Goal: Task Accomplishment & Management: Manage account settings

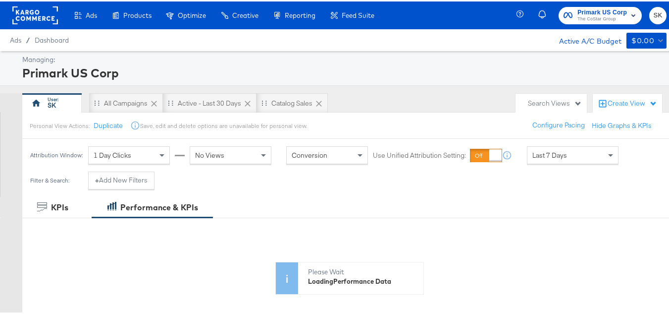
click at [653, 17] on span "SK" at bounding box center [657, 13] width 9 height 11
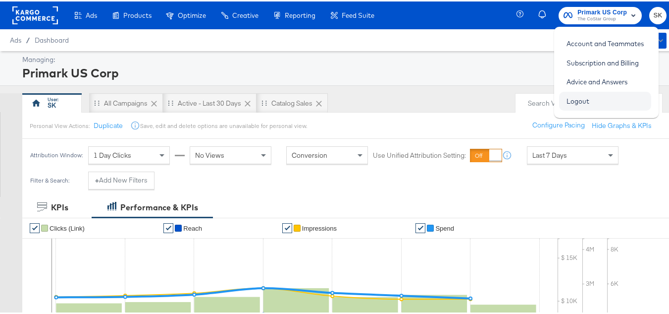
click at [577, 99] on link "Logout" at bounding box center [578, 100] width 38 height 18
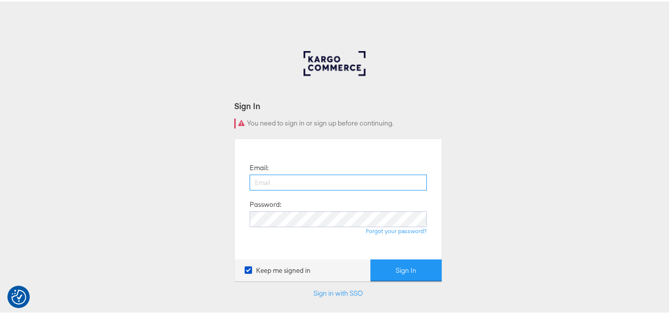
type input "shravan.kumar@kargo.com"
click at [554, 143] on div "Sign In You need to sign in or sign up before continuing. Email: shravan.kumar@…" at bounding box center [338, 297] width 677 height 495
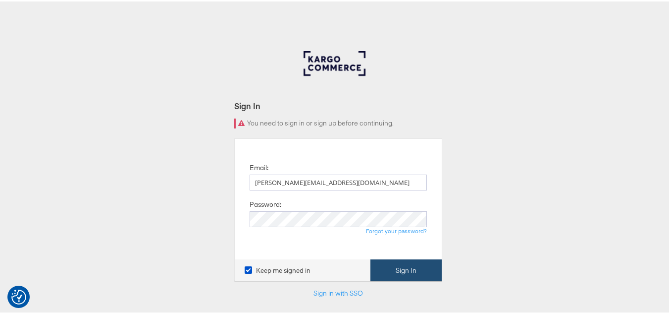
click at [398, 276] on button "Sign In" at bounding box center [406, 269] width 71 height 22
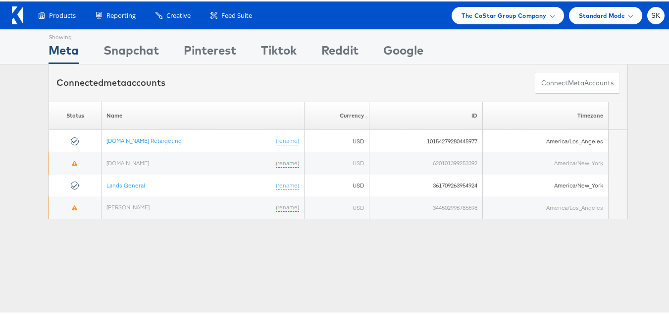
click at [657, 131] on div "Please Wait Loading Accounts .... Status Name Currency ID Timezone Apartments.c…" at bounding box center [338, 159] width 677 height 118
click at [494, 11] on span "The CoStar Group Company" at bounding box center [504, 14] width 85 height 10
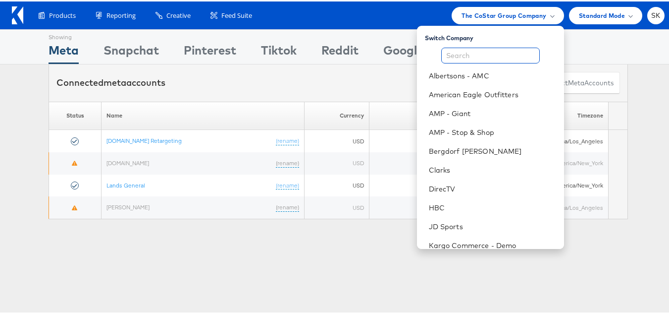
click at [464, 55] on input "text" at bounding box center [490, 54] width 99 height 16
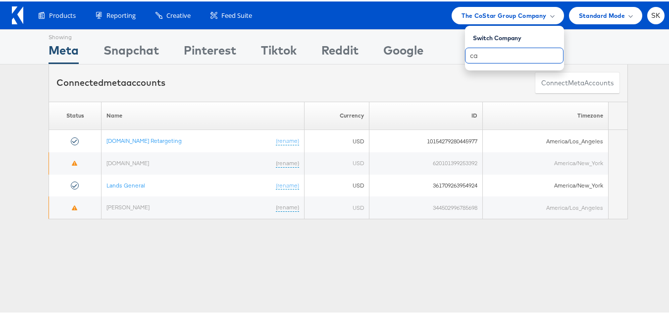
type input "c"
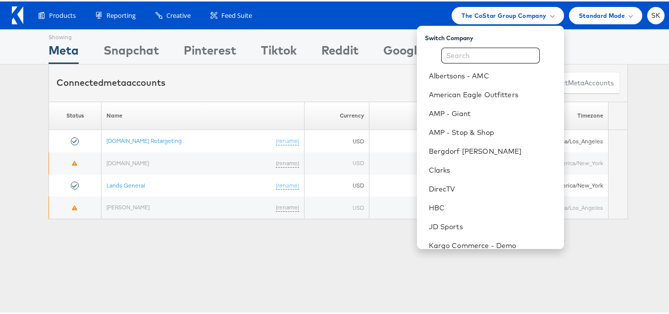
click at [0, 51] on div "Showing Meta Showing Snapchat Showing Pinterest Showing Tiktok Showing Reddit S…" at bounding box center [338, 45] width 677 height 35
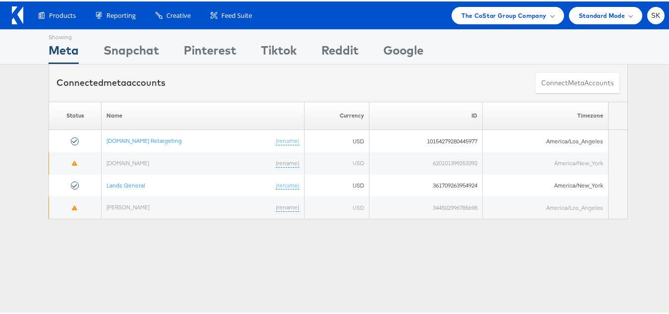
click at [2, 11] on div "Products Product Catalogs Enhance Your Product Catalog, Map Them to Publishers,…" at bounding box center [338, 14] width 677 height 28
click at [18, 14] on icon at bounding box center [20, 13] width 6 height 17
click at [651, 13] on span "SK" at bounding box center [655, 14] width 9 height 6
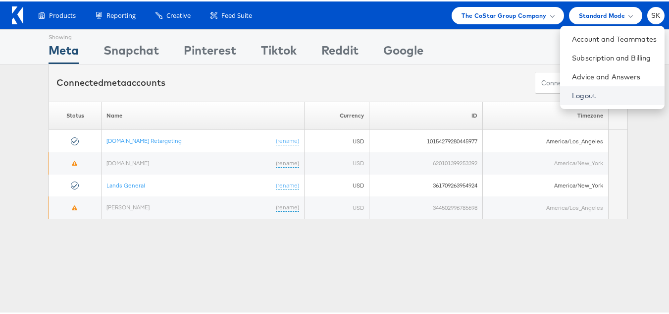
click at [572, 94] on link "Logout" at bounding box center [614, 94] width 85 height 10
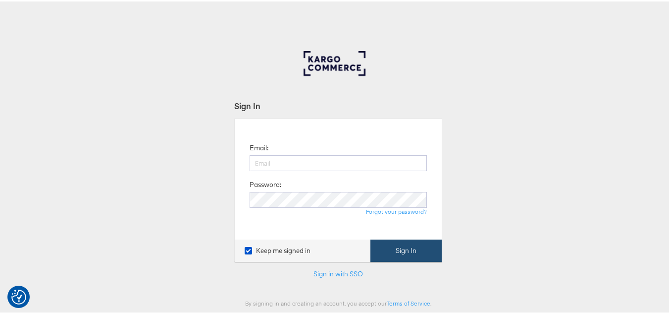
type input "[PERSON_NAME][EMAIL_ADDRESS][DOMAIN_NAME]"
click at [395, 252] on button "Sign In" at bounding box center [406, 249] width 71 height 22
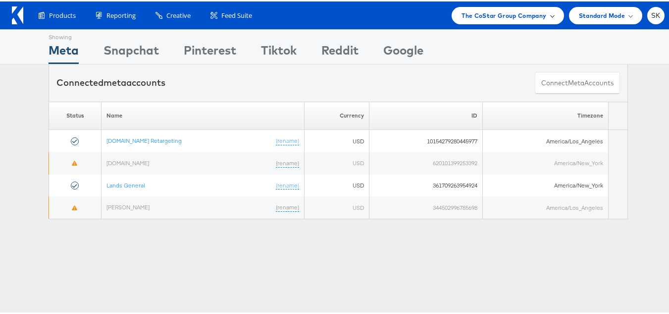
click at [477, 16] on span "The CoStar Group Company" at bounding box center [504, 14] width 85 height 10
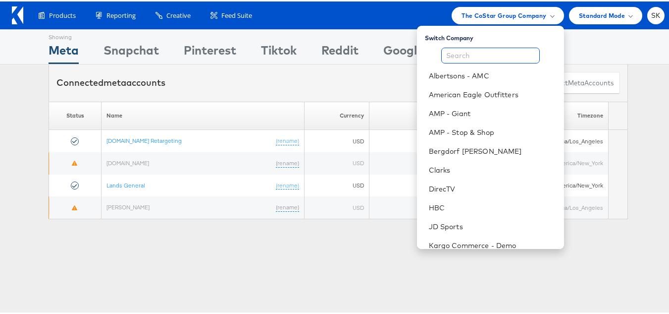
click at [459, 54] on input "text" at bounding box center [490, 54] width 99 height 16
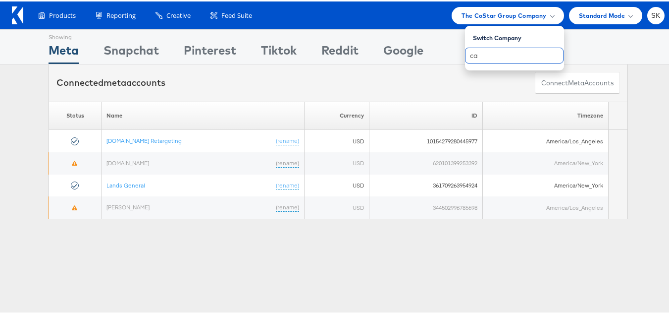
type input "c"
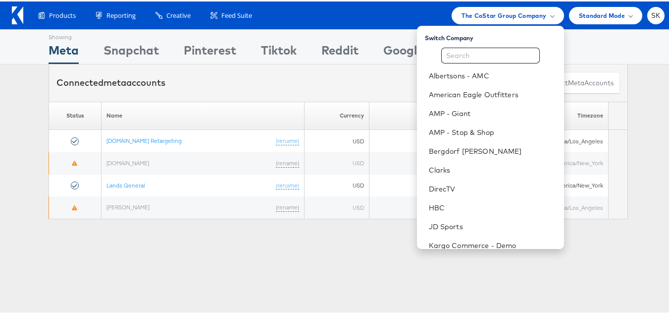
drag, startPoint x: 17, startPoint y: 148, endPoint x: 27, endPoint y: 117, distance: 32.3
click at [19, 147] on div "Please Wait Loading Accounts .... Status Name Currency ID Timezone Apartments.c…" at bounding box center [338, 159] width 677 height 118
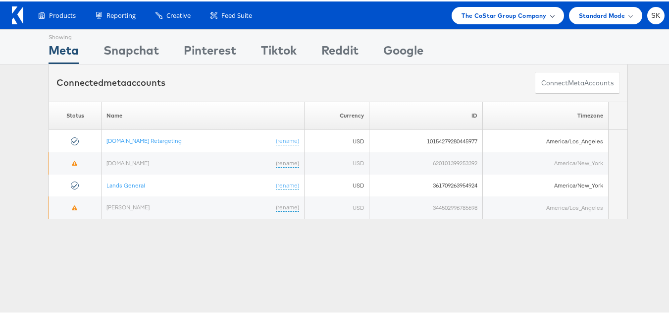
click at [494, 10] on span "The CoStar Group Company" at bounding box center [504, 14] width 85 height 10
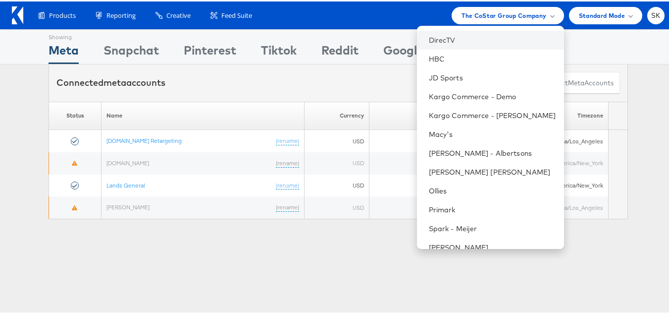
scroll to position [161, 0]
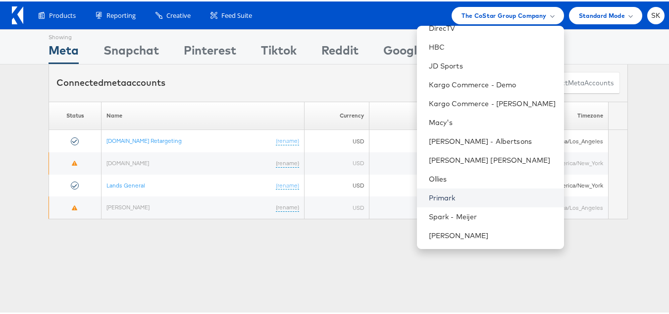
click at [439, 198] on link "Primark" at bounding box center [492, 196] width 127 height 10
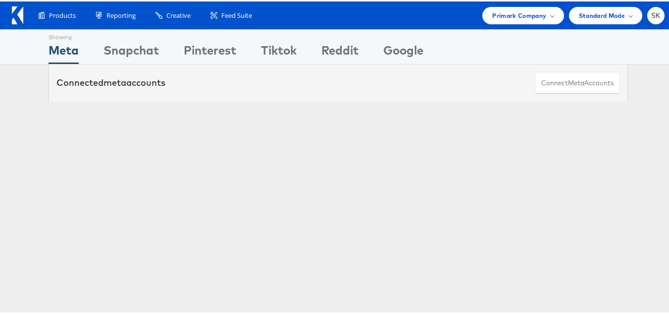
click at [128, 132] on td "Primark US Corp (rename)" at bounding box center [180, 139] width 152 height 23
click at [128, 137] on link "Primark US Corp" at bounding box center [131, 138] width 44 height 7
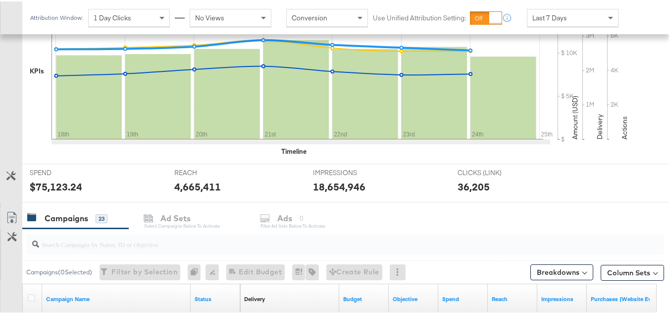
scroll to position [396, 0]
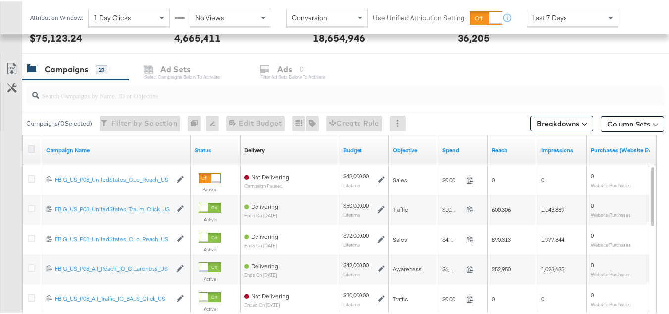
click at [32, 146] on icon at bounding box center [31, 147] width 7 height 7
click at [0, 0] on input "checkbox" at bounding box center [0, 0] width 0 height 0
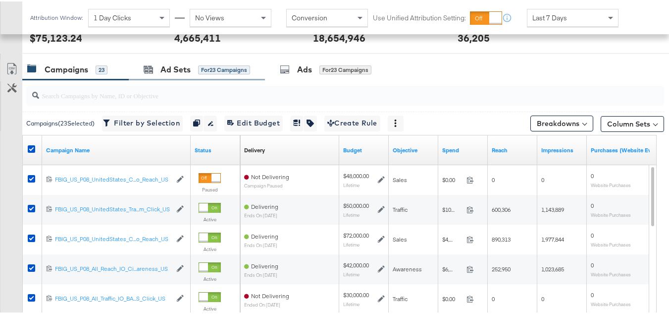
click at [152, 76] on div "Ad Sets for 23 Campaigns" at bounding box center [197, 67] width 136 height 21
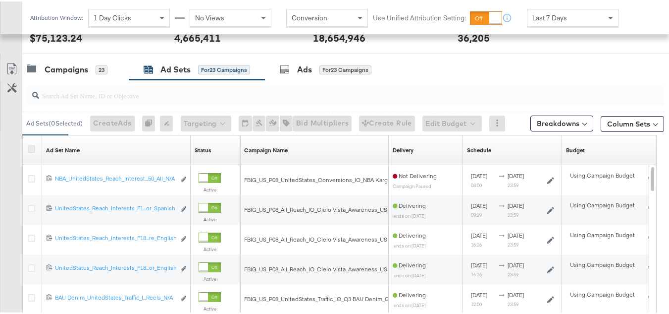
click at [30, 144] on icon at bounding box center [31, 147] width 7 height 7
click at [0, 0] on input "checkbox" at bounding box center [0, 0] width 0 height 0
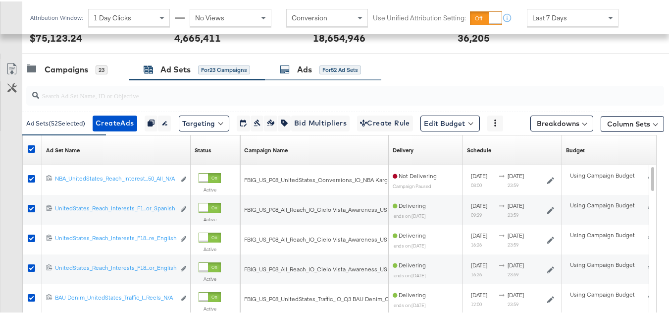
click at [318, 71] on div "Ads for 52 Ad Sets" at bounding box center [320, 67] width 81 height 11
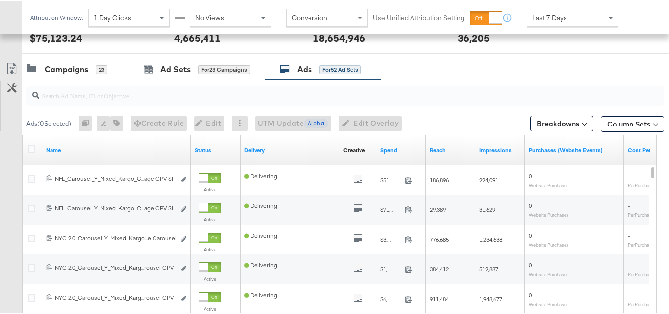
click at [126, 95] on input "search" at bounding box center [323, 89] width 569 height 19
paste input "120228088321630495"
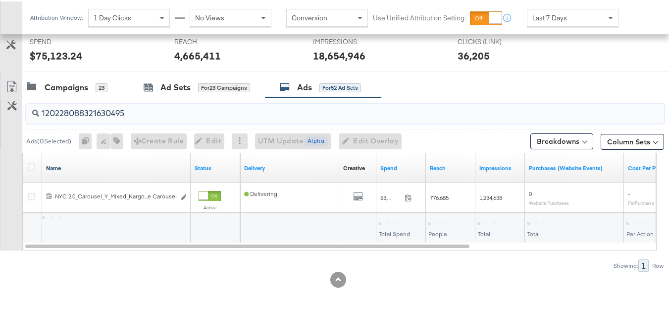
scroll to position [378, 0]
click at [32, 164] on icon at bounding box center [31, 165] width 7 height 7
click at [0, 0] on input "checkbox" at bounding box center [0, 0] width 0 height 0
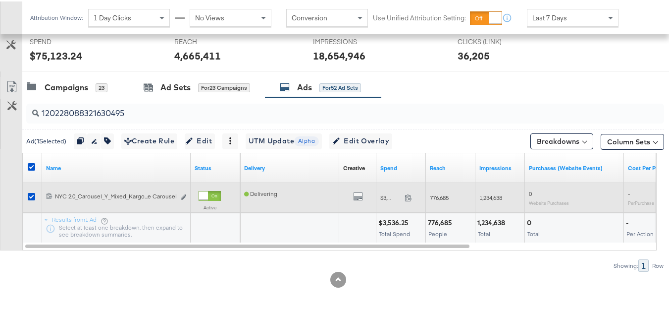
click at [178, 193] on div "Edit ad" at bounding box center [180, 196] width 11 height 10
click at [185, 197] on icon "link" at bounding box center [183, 195] width 5 height 5
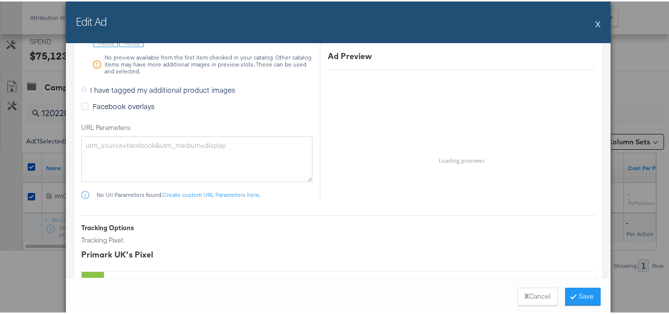
scroll to position [989, 0]
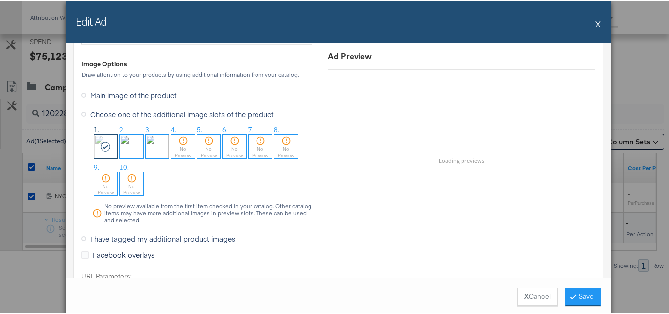
click at [595, 22] on button "X" at bounding box center [597, 22] width 5 height 20
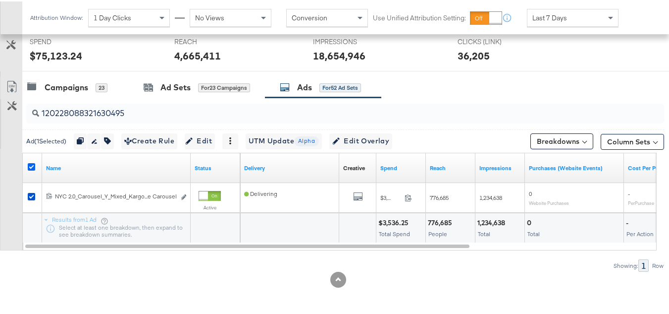
click at [28, 162] on icon at bounding box center [31, 165] width 7 height 7
click at [0, 0] on input "checkbox" at bounding box center [0, 0] width 0 height 0
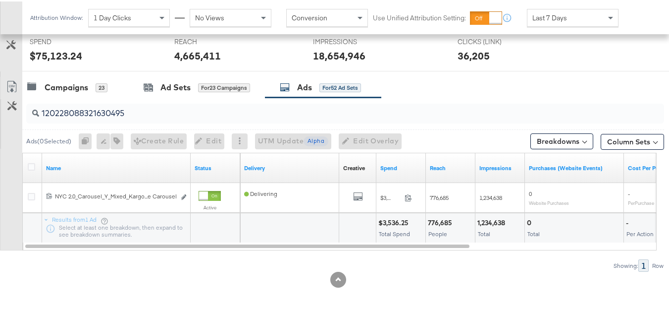
click at [132, 110] on input "120228088321630495" at bounding box center [323, 107] width 569 height 19
paste input "8"
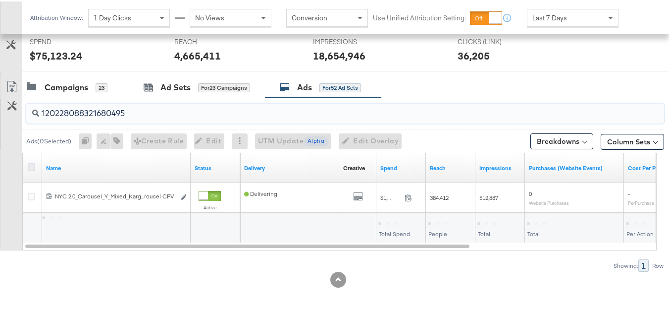
click at [30, 166] on icon at bounding box center [31, 165] width 7 height 7
click at [0, 0] on input "checkbox" at bounding box center [0, 0] width 0 height 0
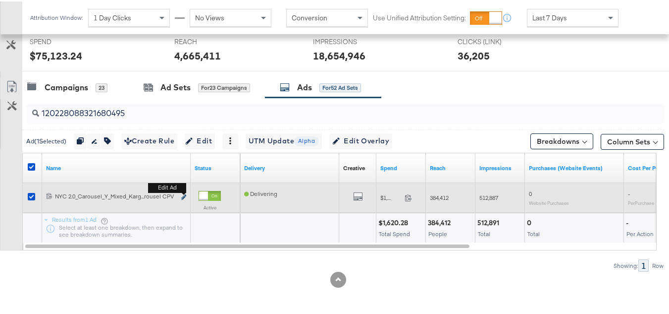
click at [183, 194] on icon "link" at bounding box center [183, 195] width 5 height 5
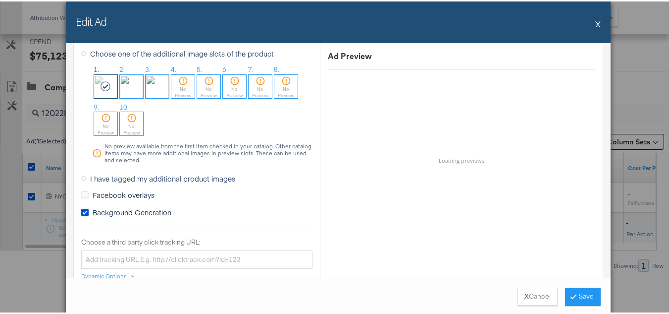
scroll to position [793, 0]
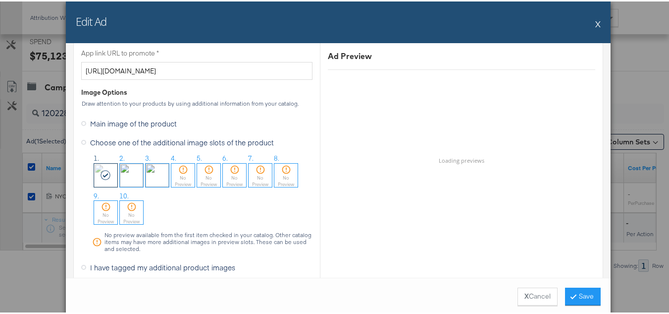
click at [591, 21] on div "Edit Ad X" at bounding box center [338, 21] width 545 height 42
click at [595, 21] on button "X" at bounding box center [597, 22] width 5 height 20
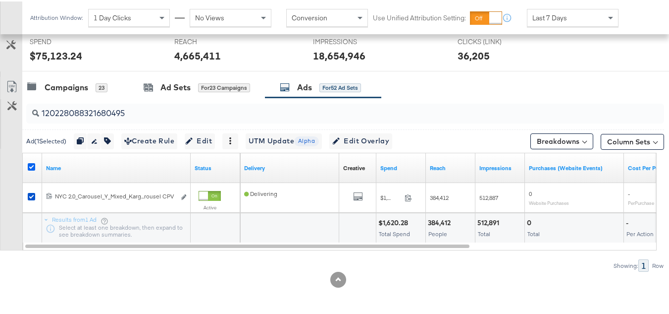
click at [30, 163] on icon at bounding box center [31, 165] width 7 height 7
click at [0, 0] on input "checkbox" at bounding box center [0, 0] width 0 height 0
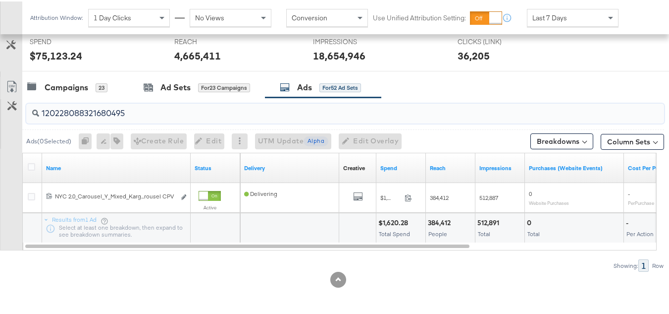
click at [185, 104] on input "120228088321680495" at bounding box center [323, 107] width 569 height 19
paste input "4"
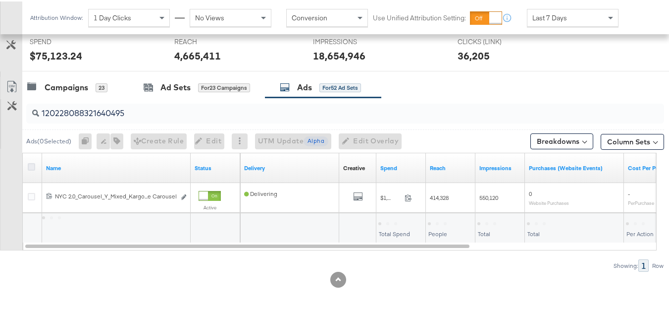
click at [32, 165] on icon at bounding box center [31, 165] width 7 height 7
click at [0, 0] on input "checkbox" at bounding box center [0, 0] width 0 height 0
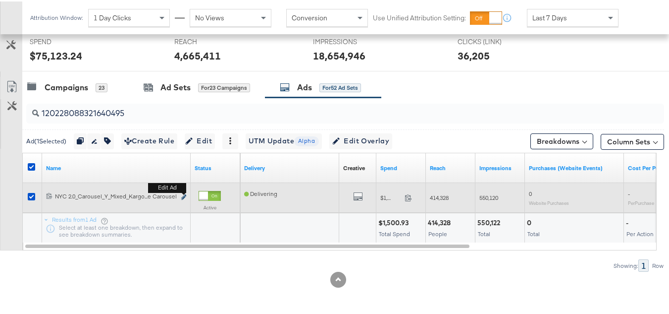
click at [185, 196] on icon "link" at bounding box center [183, 195] width 5 height 5
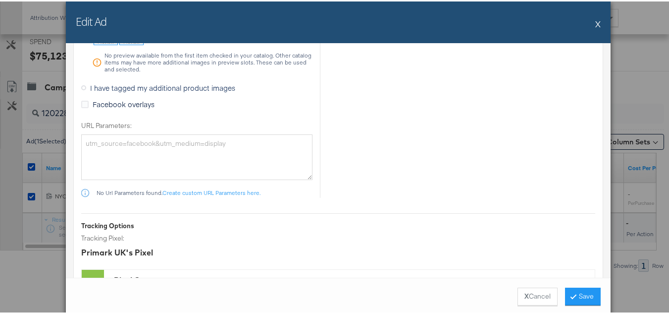
scroll to position [892, 0]
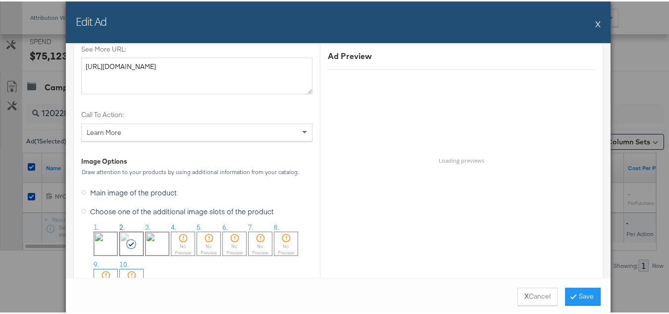
drag, startPoint x: 593, startPoint y: 24, endPoint x: 578, endPoint y: 30, distance: 16.0
click at [595, 24] on button "X" at bounding box center [597, 22] width 5 height 20
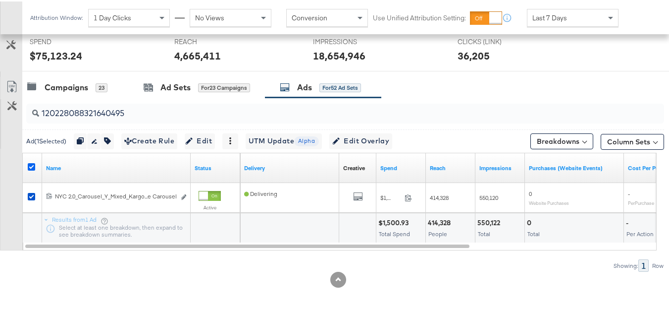
click at [34, 162] on icon at bounding box center [31, 165] width 7 height 7
click at [0, 0] on input "checkbox" at bounding box center [0, 0] width 0 height 0
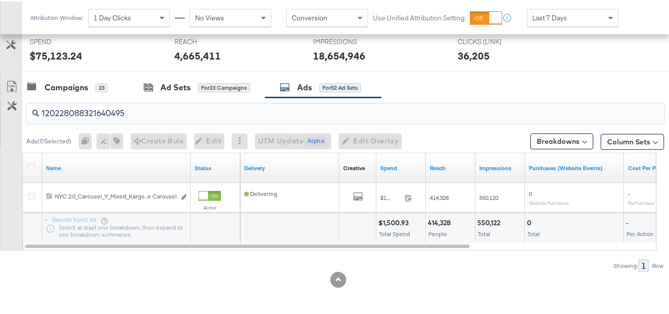
click at [133, 113] on input "120228088321640495" at bounding box center [323, 107] width 569 height 19
paste input "90955233"
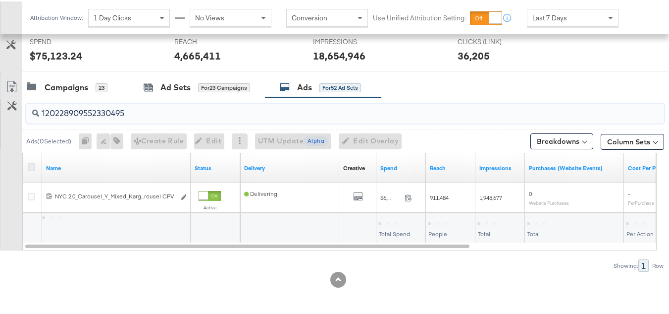
click at [28, 162] on icon at bounding box center [31, 165] width 7 height 7
click at [0, 0] on input "checkbox" at bounding box center [0, 0] width 0 height 0
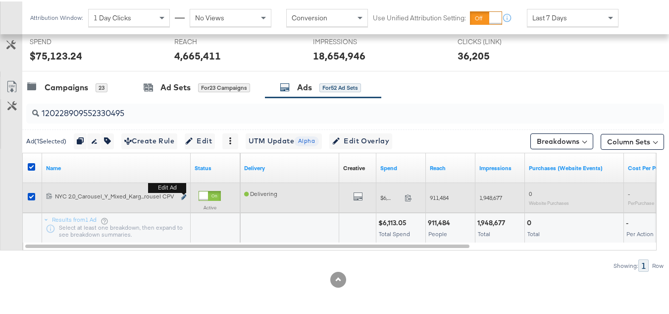
click at [186, 196] on icon "link" at bounding box center [183, 195] width 5 height 5
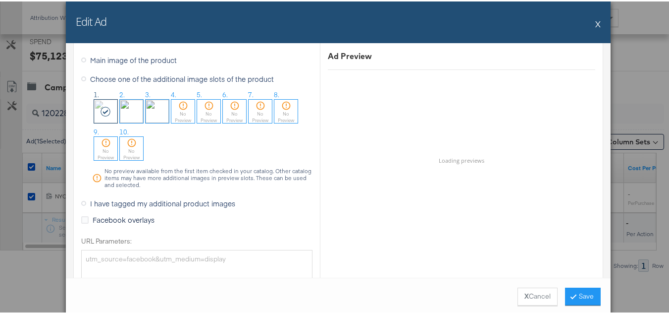
scroll to position [991, 0]
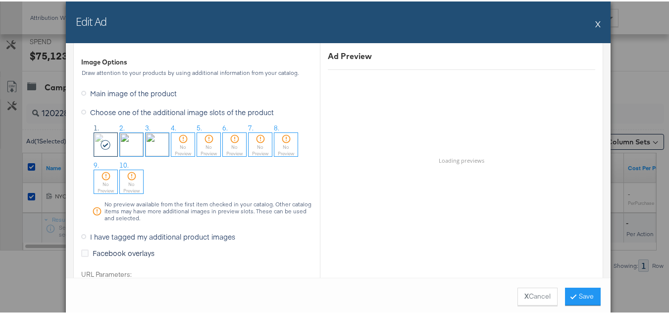
click at [595, 19] on button "X" at bounding box center [597, 22] width 5 height 20
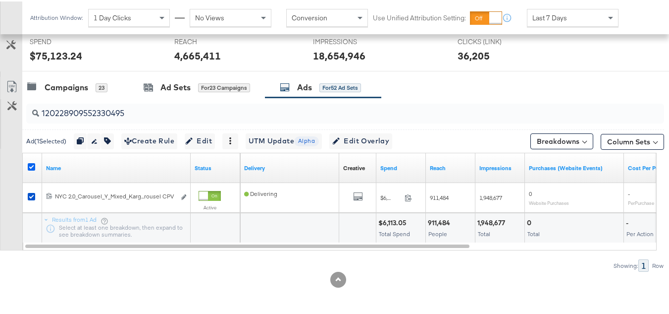
click at [32, 165] on icon at bounding box center [31, 165] width 7 height 7
click at [0, 0] on input "checkbox" at bounding box center [0, 0] width 0 height 0
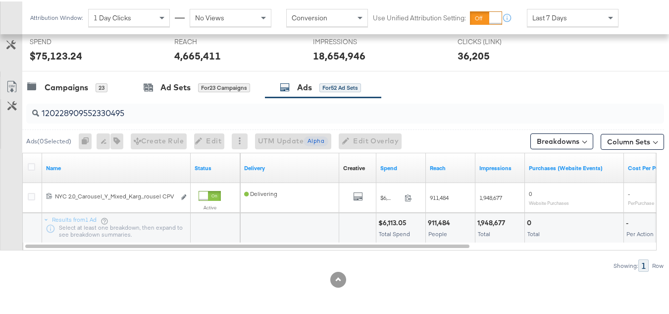
click at [137, 108] on input "120228909552330495" at bounding box center [323, 107] width 569 height 19
paste input "302544409"
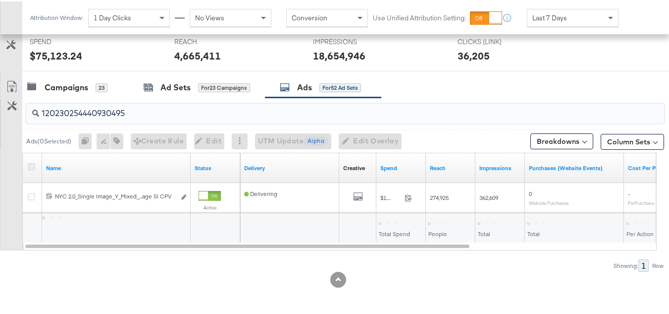
type input "120230254440930495"
click at [28, 166] on icon at bounding box center [31, 165] width 7 height 7
click at [0, 0] on input "checkbox" at bounding box center [0, 0] width 0 height 0
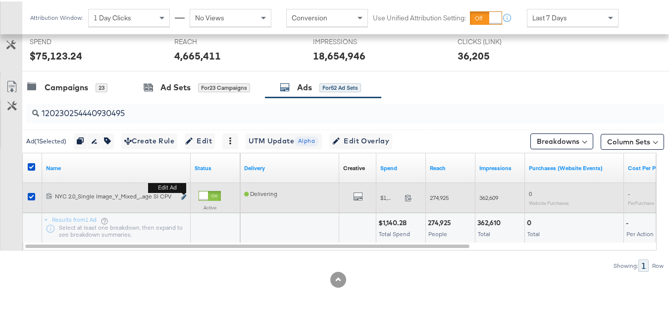
click at [182, 194] on icon "link" at bounding box center [183, 195] width 5 height 5
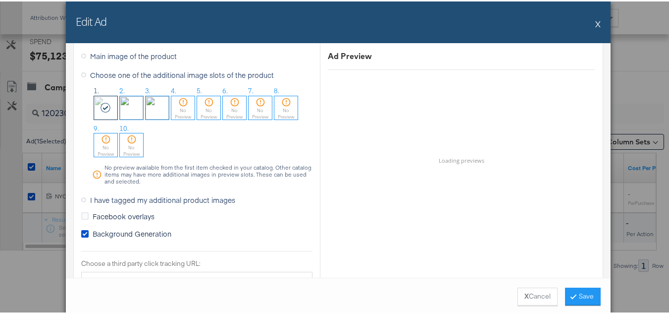
scroll to position [842, 0]
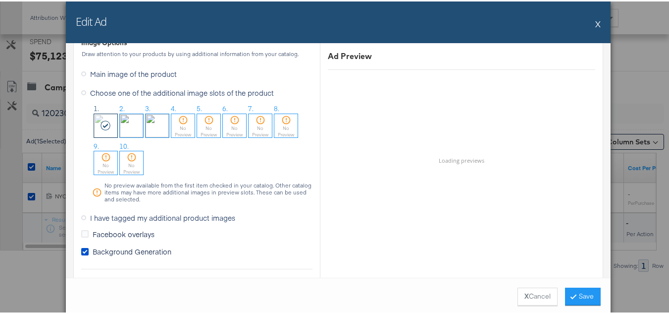
click at [595, 26] on button "X" at bounding box center [597, 22] width 5 height 20
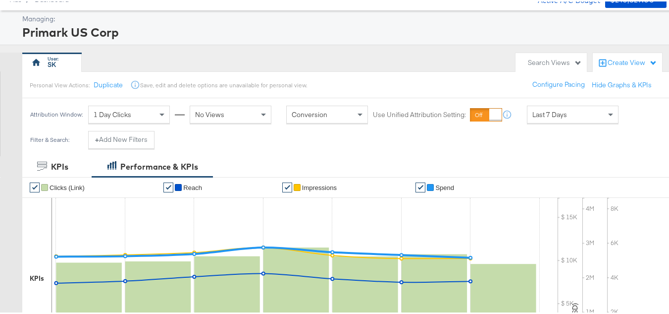
scroll to position [0, 0]
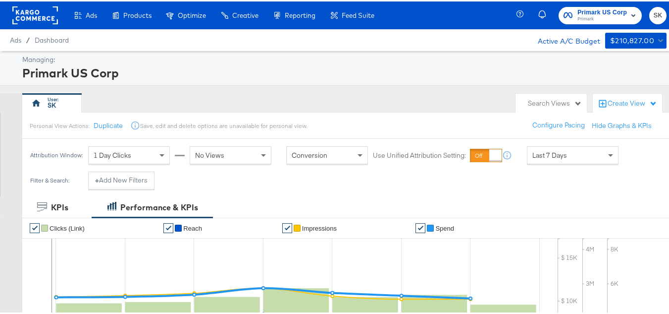
click at [37, 18] on rect at bounding box center [35, 14] width 46 height 18
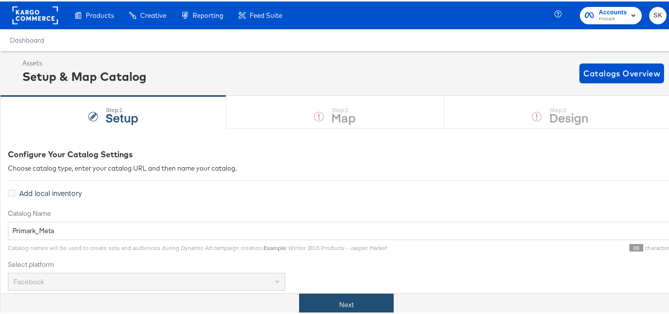
click at [359, 310] on button "Next" at bounding box center [346, 303] width 95 height 22
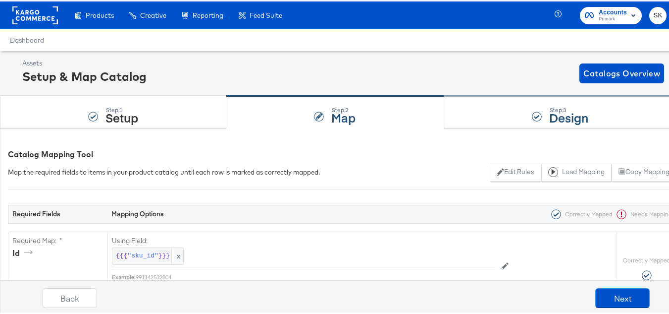
click at [506, 111] on div "Step: 3 Design" at bounding box center [560, 111] width 232 height 33
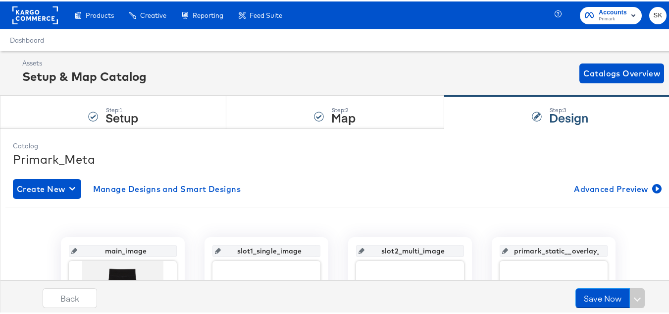
click at [34, 8] on rect at bounding box center [35, 14] width 46 height 18
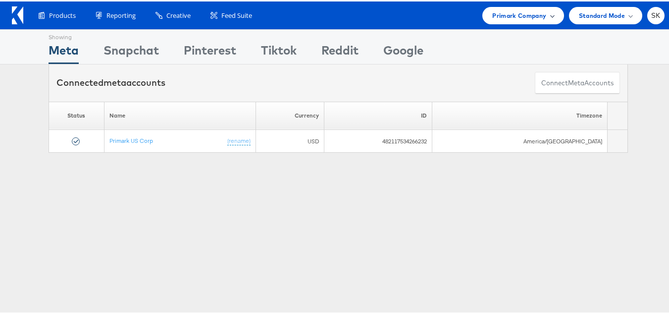
click at [498, 18] on span "Primark Company" at bounding box center [519, 14] width 54 height 10
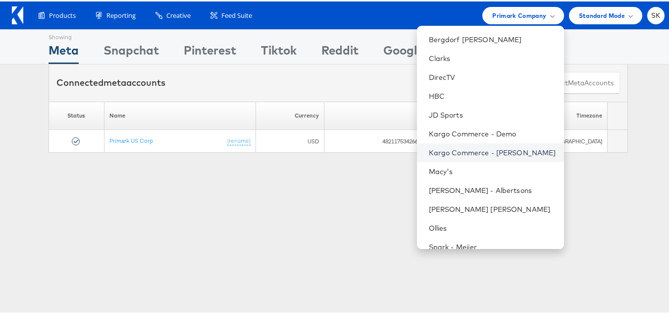
scroll to position [161, 0]
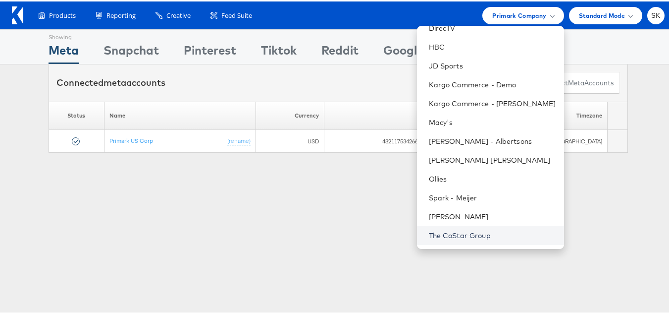
click at [440, 232] on link "The CoStar Group" at bounding box center [492, 234] width 127 height 10
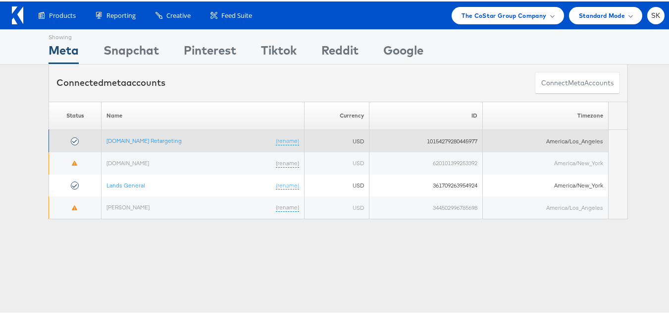
click at [167, 144] on td "[DOMAIN_NAME] Retargeting (rename)" at bounding box center [203, 139] width 203 height 22
click at [168, 140] on link "[DOMAIN_NAME] Retargeting" at bounding box center [144, 138] width 75 height 7
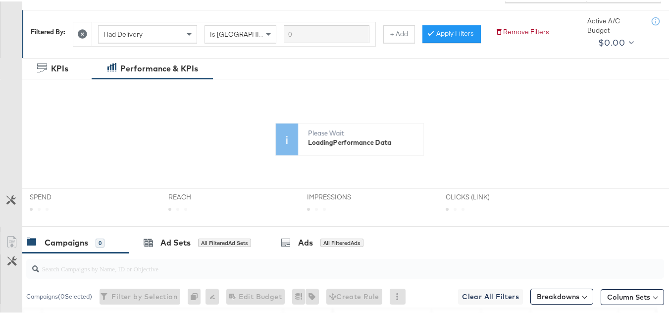
scroll to position [198, 0]
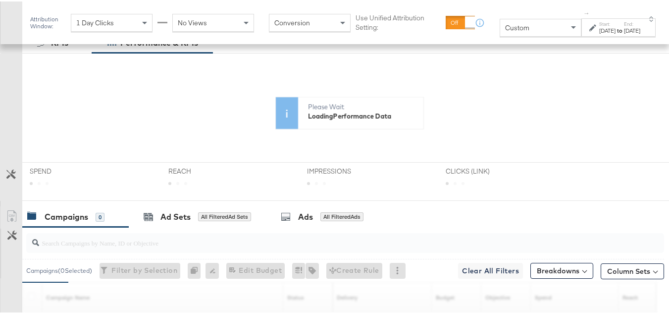
click at [505, 29] on span "Custom" at bounding box center [517, 26] width 24 height 9
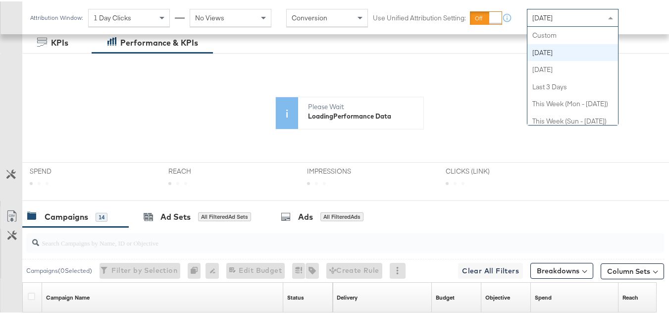
click at [575, 17] on div "[DATE]" at bounding box center [573, 16] width 91 height 17
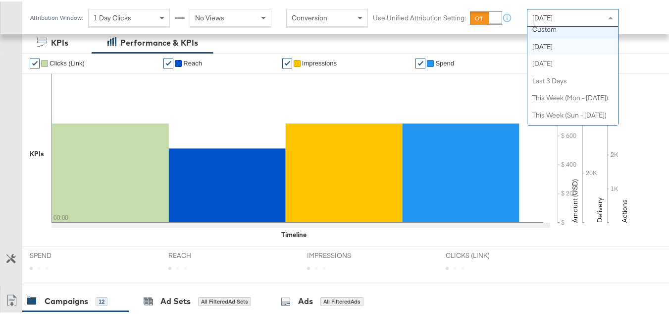
scroll to position [0, 0]
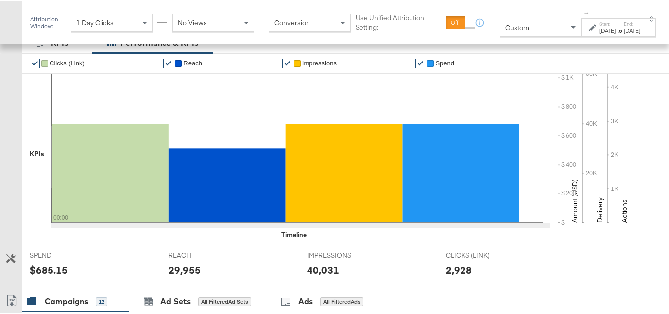
click at [599, 33] on div "[DATE]" at bounding box center [607, 29] width 16 height 8
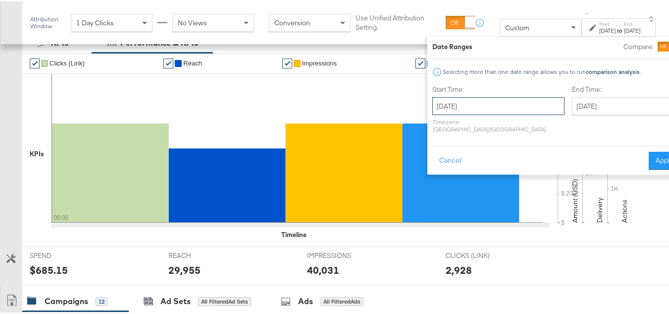
click at [492, 101] on input "September 25th 2025" at bounding box center [498, 105] width 132 height 18
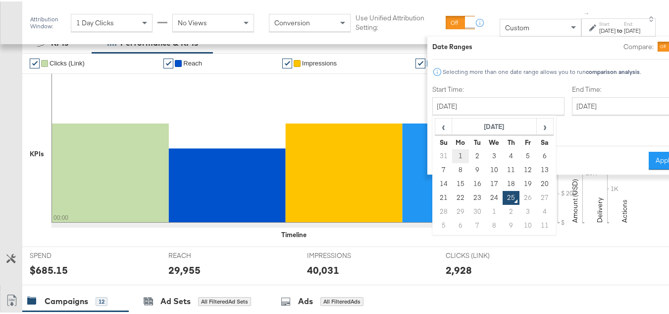
click at [452, 151] on td "1" at bounding box center [460, 155] width 17 height 14
type input "September 1st 2025"
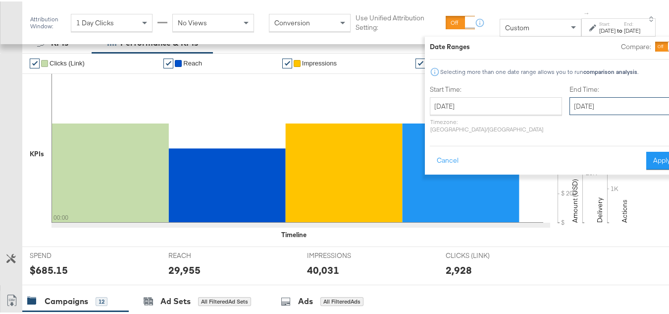
click at [578, 99] on input "September 25th 2025" at bounding box center [622, 105] width 104 height 18
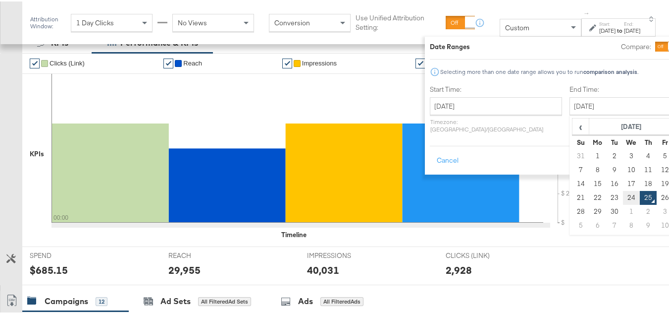
click at [623, 195] on td "24" at bounding box center [631, 196] width 17 height 14
type input "September 24th 2025"
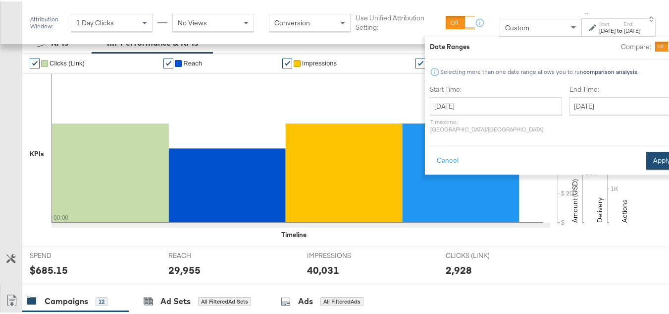
click at [647, 150] on button "Apply" at bounding box center [662, 159] width 31 height 18
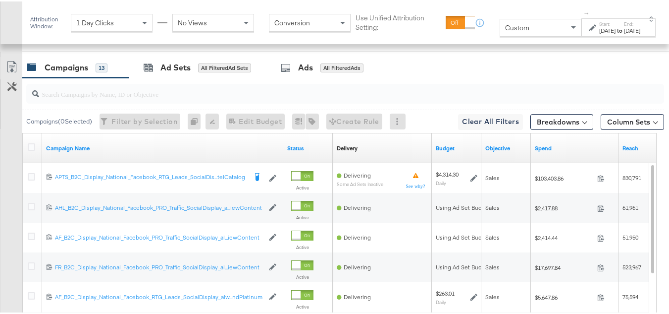
click at [90, 98] on input "search" at bounding box center [323, 88] width 569 height 19
paste input "APTS_B2C_Display_National_Facebook_RTG_Leads_SocialDisplay_Retargeting_Diamond_…"
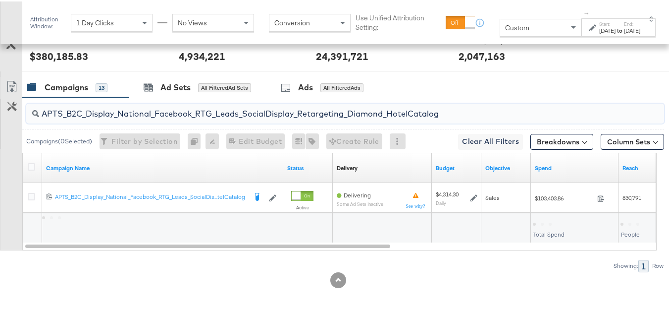
scroll to position [427, 0]
click at [125, 114] on input "APTS_B2C_Display_National_Facebook_RTG_Leads_SocialDisplay_Retargeting_Diamond_…" at bounding box center [323, 108] width 569 height 19
paste input "alwayson_Retargeting_DARE24_DiamondPlatinum"
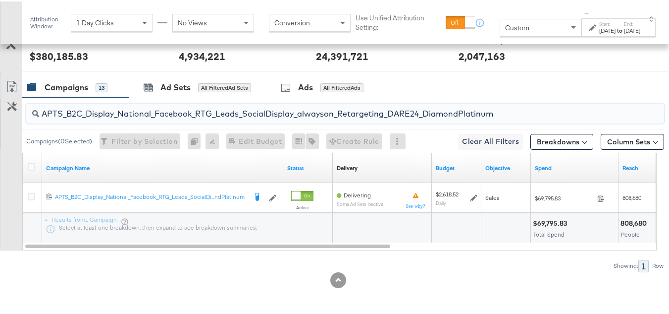
click at [162, 109] on input "APTS_B2C_Display_National_Facebook_RTG_Leads_SocialDisplay_alwayson_Retargeting…" at bounding box center [323, 108] width 569 height 19
paste input "FR_B2C_Display_National_Facebook_RTG_Leads_SocialDisplay_alwayson_Retargeting_FR"
click at [197, 110] on input "FR_B2C_Display_National_Facebook_RTG_Leads_SocialDisplay_alwayson_Retargeting_F…" at bounding box center [323, 108] width 569 height 19
paste input "AF_B2C_Display_National_Facebook_RTG_Leads_SocialDisplay_alwayson_Retargeting_AF"
click at [159, 113] on input "AF_B2C_Display_National_Facebook_RTG_Leads_SocialDisplay_alwayson_Retargeting_A…" at bounding box center [323, 108] width 569 height 19
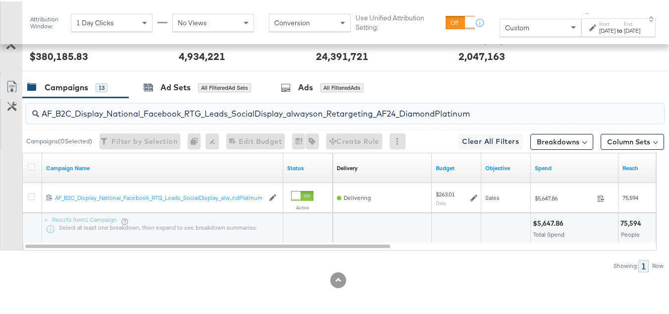
paste input "HL_B2C_Display_National_Facebook_RTG_Leads_SocialDisplay_alwayson_Retargeting_A…"
click at [120, 101] on input "AHL_B2C_Display_National_Facebook_RTG_Leads_SocialDisplay_alwayson_Retargeting_…" at bounding box center [323, 108] width 569 height 19
paste input "PTS_B2C_Display_National_Facebook_PRO_Traffic_SocialDisplay_alwayson_ASC_DARE24…"
click at [165, 111] on input "APTS_B2C_Display_National_Facebook_PRO_Traffic_SocialDisplay_alwayson_ASC_DARE2…" at bounding box center [323, 108] width 569 height 19
paste input "Leads_SocialDisplay_alwayson_ASC_DARE24_Purchase"
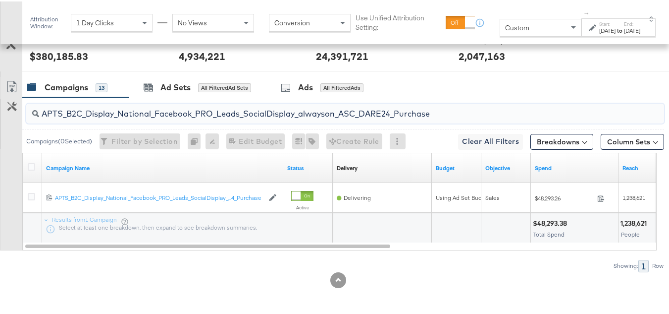
click at [160, 106] on input "APTS_B2C_Display_National_Facebook_PRO_Leads_SocialDisplay_alwayson_ASC_DARE24_…" at bounding box center [323, 108] width 569 height 19
paste input "F_B2C_Display_National_Facebook_PRO_Traffic_SocialDisplay_alwayson_ASC_AF24_Vie…"
click at [125, 98] on div "AF_B2C_Display_National_Facebook_PRO_Traffic_SocialDisplay_alwayson_ASC_AF24_Vi…" at bounding box center [343, 112] width 642 height 32
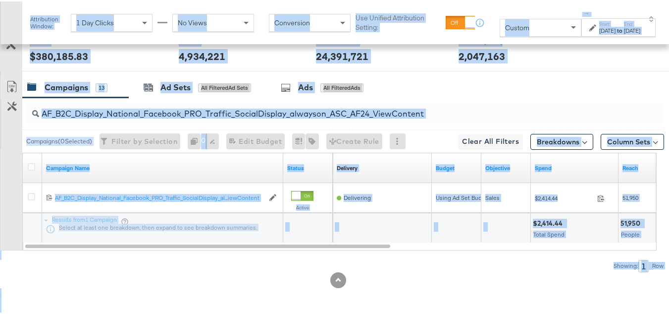
click at [138, 111] on input "AF_B2C_Display_National_Facebook_PRO_Traffic_SocialDisplay_alwayson_ASC_AF24_Vi…" at bounding box center [323, 108] width 569 height 19
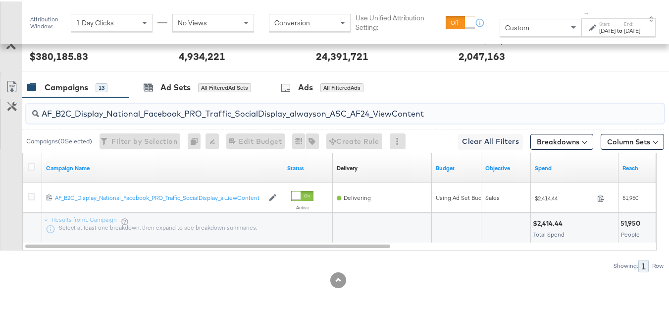
click at [153, 114] on input "AF_B2C_Display_National_Facebook_PRO_Traffic_SocialDisplay_alwayson_ASC_AF24_Vi…" at bounding box center [323, 108] width 569 height 19
paste input "FR_B2C_Display_National_Facebook_PRO_Traffic_SocialDisplay_alwayson_ASC_FR"
click at [225, 103] on input "FR_B2C_Display_National_Facebook_PRO_Traffic_SocialDisplay_alwayson_ASC_FR24_Vi…" at bounding box center [323, 108] width 569 height 19
paste input "AHL_B2C_Display_National_Facebook_PRO_Traffic_SocialDisplay_alwayson_ASC_AHL"
type input "AHL_B2C_Display_National_Facebook_PRO_Traffic_SocialDisplay_alwayson_ASC_AHL24_…"
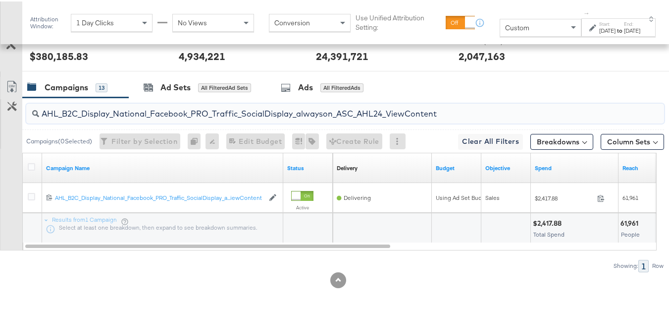
scroll to position [0, 0]
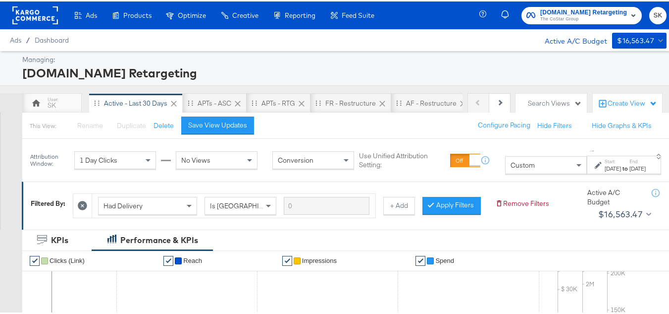
click at [551, 11] on span "Apartments.com Retargeting" at bounding box center [583, 11] width 87 height 10
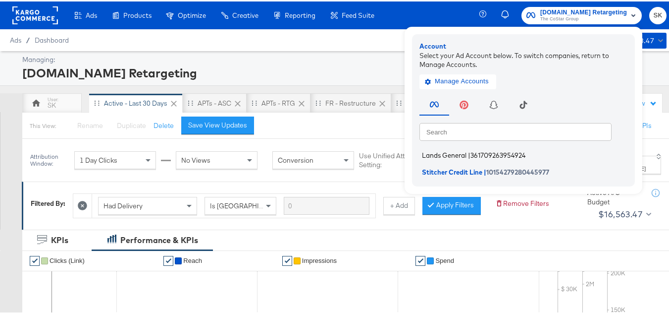
click at [435, 148] on li "Lands General | 361709263954924" at bounding box center [526, 154] width 213 height 14
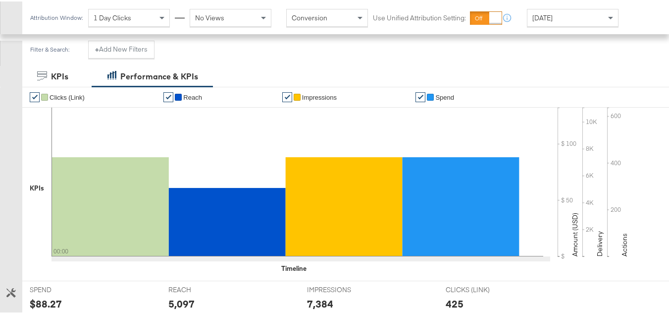
scroll to position [149, 0]
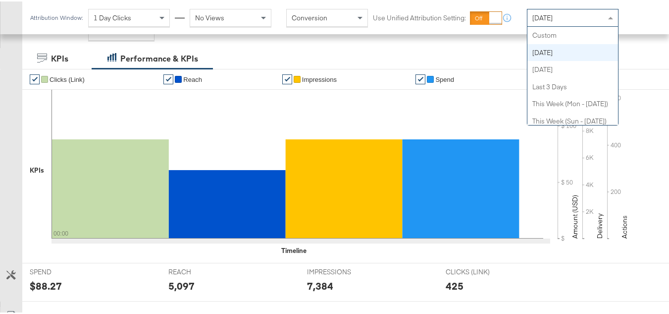
click at [558, 19] on div "[DATE]" at bounding box center [573, 16] width 91 height 17
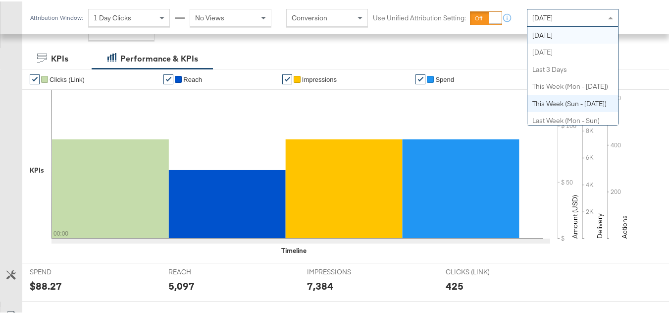
scroll to position [0, 0]
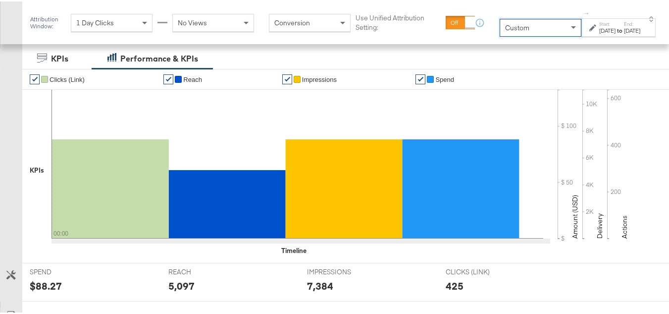
click at [599, 32] on div "[DATE]" at bounding box center [607, 29] width 16 height 8
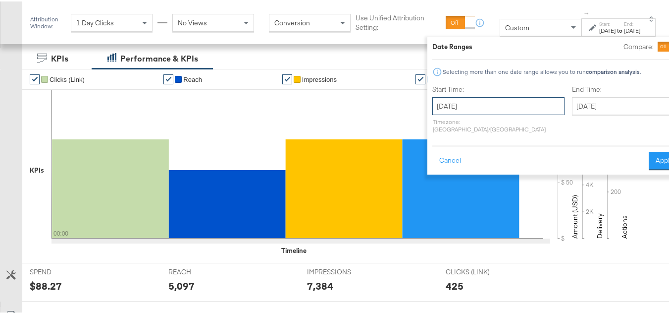
click at [432, 100] on input "[DATE]" at bounding box center [498, 105] width 132 height 18
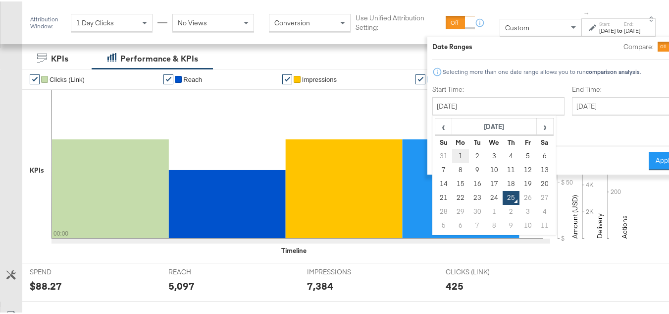
click at [452, 157] on td "1" at bounding box center [460, 155] width 17 height 14
type input "September 1st 2025"
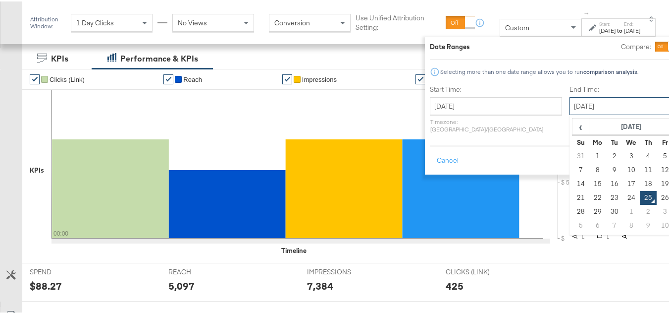
click at [593, 101] on input "September 25th 2025" at bounding box center [622, 105] width 104 height 18
click at [623, 194] on td "24" at bounding box center [631, 196] width 17 height 14
type input "September 24th 2025"
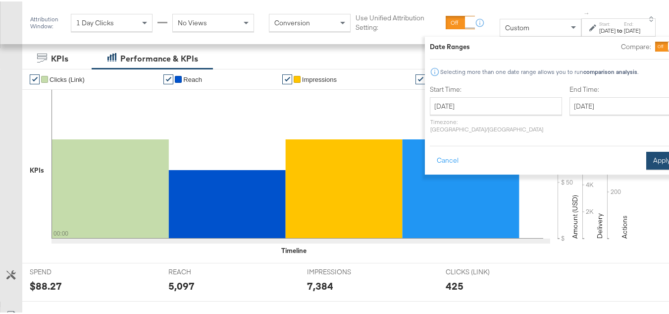
click at [647, 155] on button "Apply" at bounding box center [662, 159] width 31 height 18
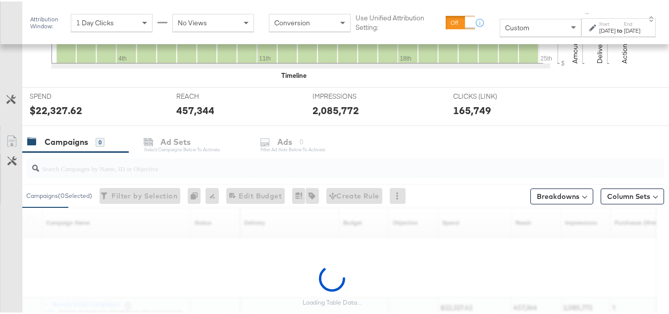
scroll to position [419, 0]
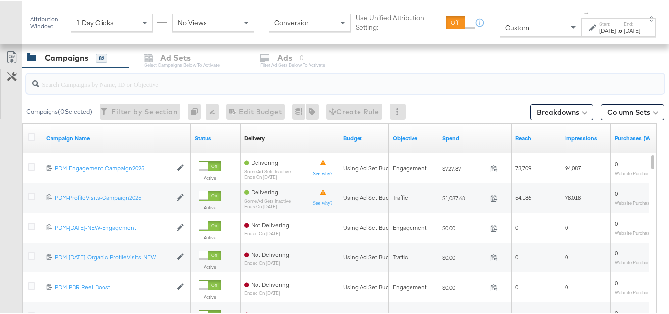
click at [103, 83] on input "search" at bounding box center [323, 78] width 569 height 19
paste input "B2C_LAND_KC_RT_Sig_24"
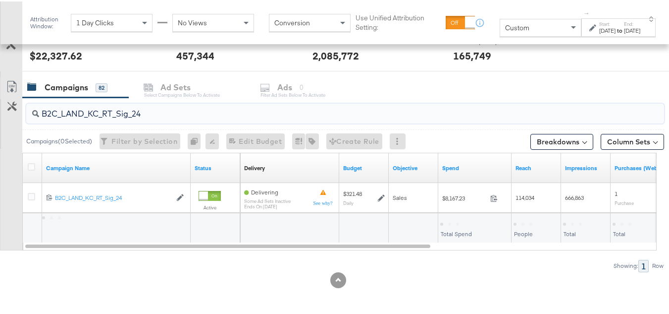
scroll to position [389, 0]
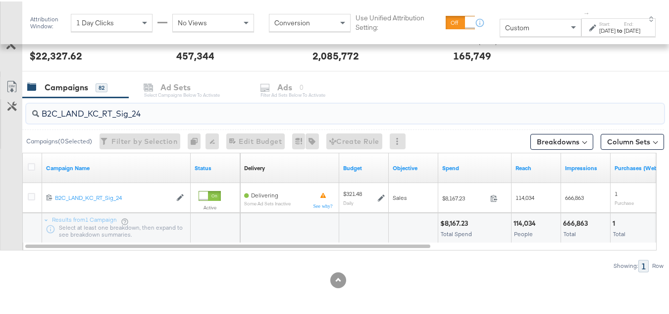
click at [110, 108] on input "B2C_LAND_KC_RT_Sig_24" at bounding box center [323, 108] width 569 height 19
paste input "B_Ecommerce_KC_Retargeting_LW&LOA_Traffic"
click at [113, 111] on input "B2B_Ecommerce_KC_Retargeting_LW&LOA_Traffic" at bounding box center [323, 108] width 569 height 19
paste input "KC_Retargeting_Prospects & Clients_Conversions"
click at [136, 112] on input "B2B_KC_Retargeting_Prospects & Clients_Conversions" at bounding box center [323, 108] width 569 height 19
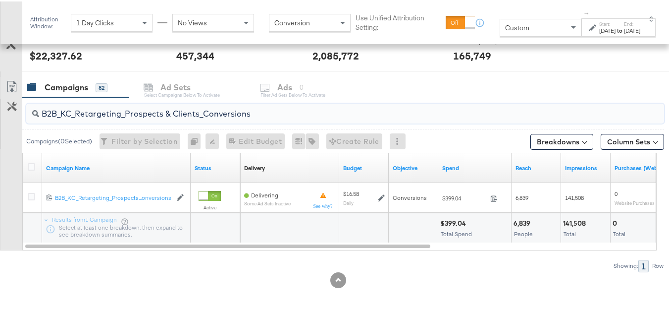
paste input "C_LAND_KC_Pros_Sig"
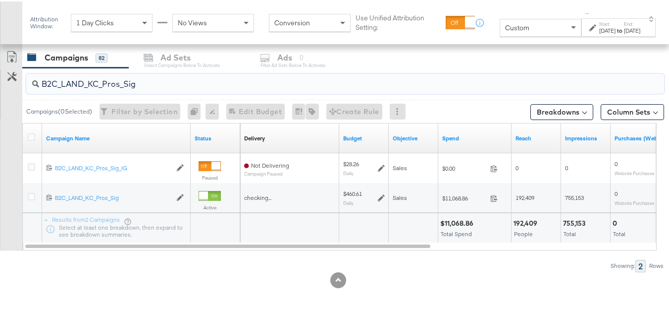
type input "B2C_LAND_KC_Pros_Sig"
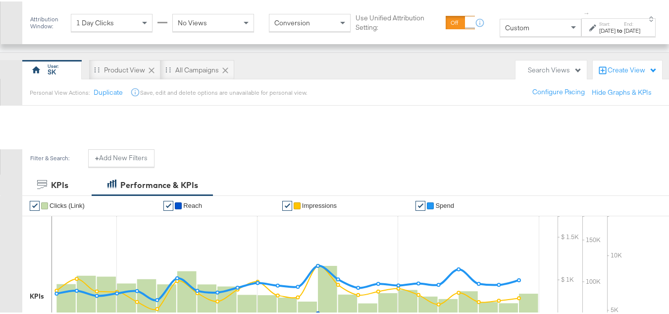
scroll to position [0, 0]
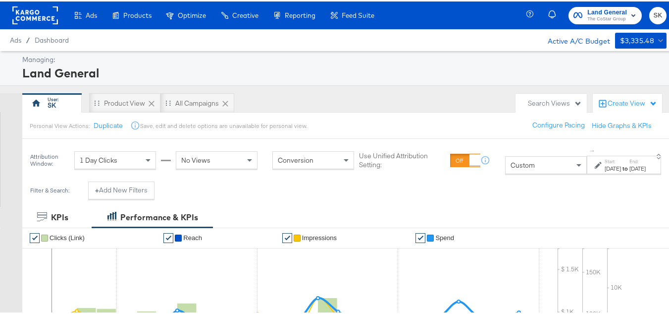
click at [46, 14] on rect at bounding box center [35, 14] width 46 height 18
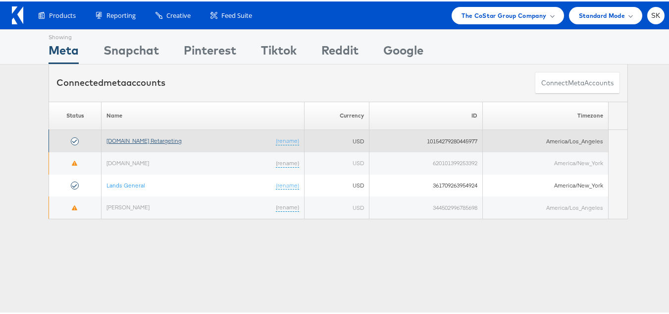
click at [142, 138] on link "[DOMAIN_NAME] Retargeting" at bounding box center [144, 138] width 75 height 7
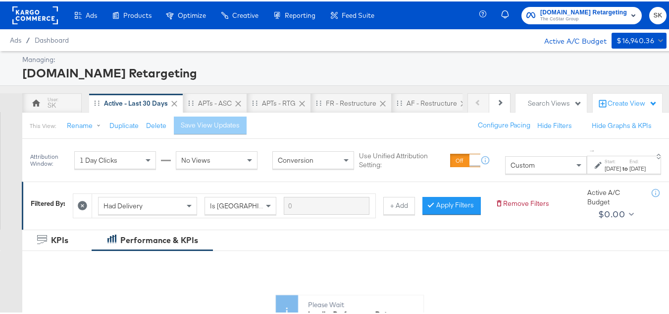
scroll to position [50, 0]
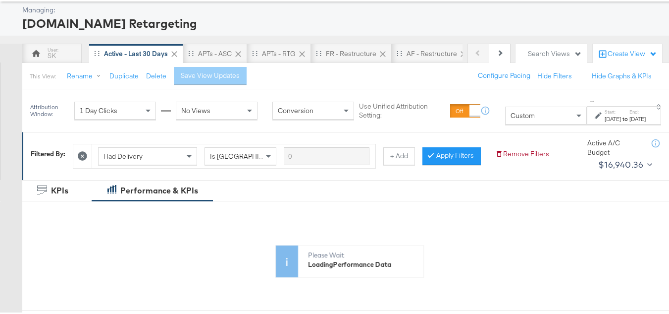
click at [516, 117] on div "Custom" at bounding box center [546, 114] width 81 height 17
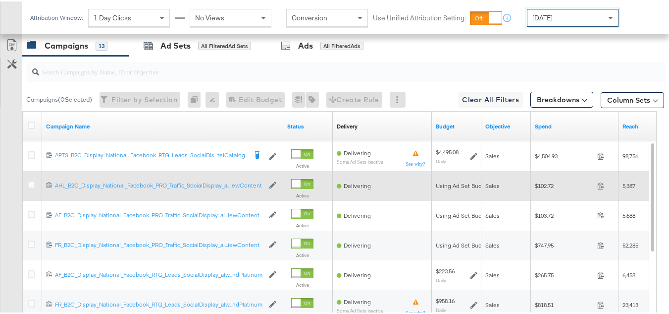
scroll to position [396, 0]
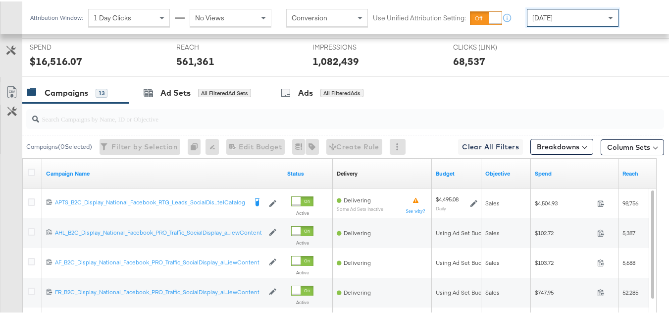
click at [109, 123] on input "search" at bounding box center [323, 113] width 569 height 19
paste input "APTS_B2C_Display_National_Facebook_RTG_Leads_SocialDisplay_Retargeting_Diamond_…"
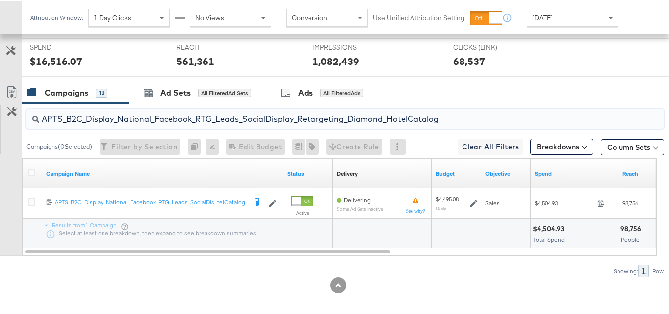
click at [127, 123] on input "APTS_B2C_Display_National_Facebook_RTG_Leads_SocialDisplay_Retargeting_Diamond_…" at bounding box center [323, 113] width 569 height 19
paste input "alwayson_Retargeting_DARE24_DiamondPlatinum"
click at [120, 123] on input "APTS_B2C_Display_National_Facebook_RTG_Leads_SocialDisplay_alwayson_Retargeting…" at bounding box center [323, 113] width 569 height 19
paste input "FR_B2C_Display_National_Facebook_RTG_Leads_SocialDisplay_alwayson_Retargeting_FR"
click at [132, 123] on input "FR_B2C_Display_National_Facebook_RTG_Leads_SocialDisplay_alwayson_Retargeting_F…" at bounding box center [323, 113] width 569 height 19
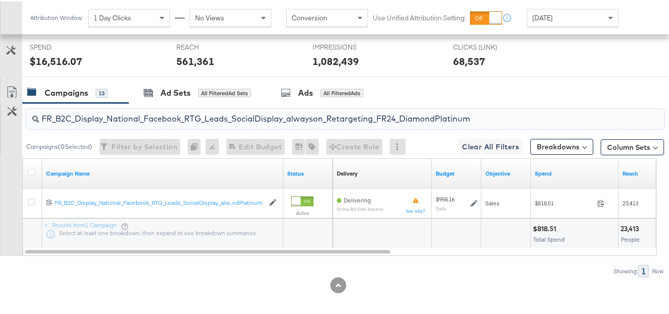
paste input "AF_B2C_Display_National_Facebook_RTG_Leads_SocialDisplay_alwayson_Retargeting_AF"
click at [120, 123] on input "AF_B2C_Display_National_Facebook_RTG_Leads_SocialDisplay_alwayson_Retargeting_A…" at bounding box center [323, 113] width 569 height 19
paste input "HL_B2C_Display_National_Facebook_RTG_Leads_SocialDisplay_alwayson_Retargeting_A…"
click at [121, 123] on input "AHL_B2C_Display_National_Facebook_RTG_Leads_SocialDisplay_alwayson_Retargeting_…" at bounding box center [323, 113] width 569 height 19
paste input "PTS_B2C_Display_National_Facebook_PRO_Traffic_SocialDisplay_alwayson_ASC_DARE24…"
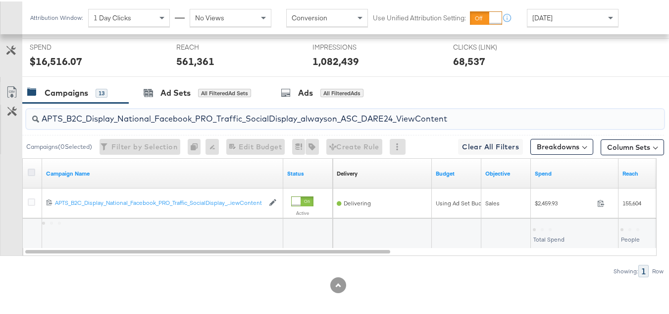
type input "APTS_B2C_Display_National_Facebook_PRO_Traffic_SocialDisplay_alwayson_ASC_DARE2…"
click at [30, 174] on icon at bounding box center [31, 170] width 7 height 7
click at [0, 0] on input "checkbox" at bounding box center [0, 0] width 0 height 0
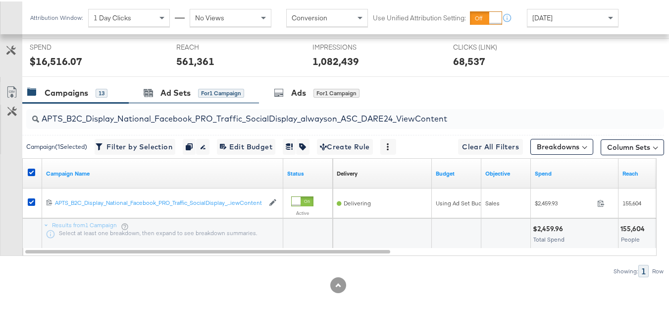
click at [186, 98] on div "Ad Sets for 1 Campaign" at bounding box center [194, 91] width 130 height 21
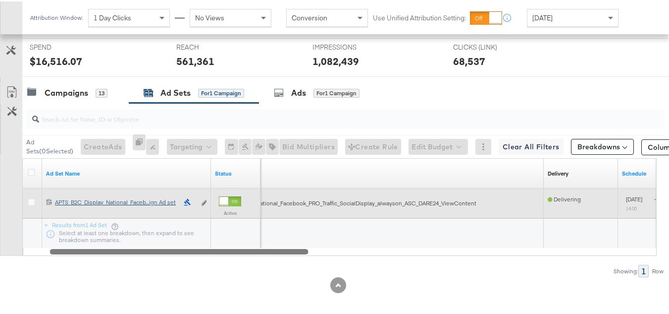
drag, startPoint x: 239, startPoint y: 265, endPoint x: 94, endPoint y: 219, distance: 152.8
click at [105, 250] on div "Ad Set Name Status Campaign Name Delivery Sorting Unavailable Schedule 12021198…" at bounding box center [339, 206] width 635 height 98
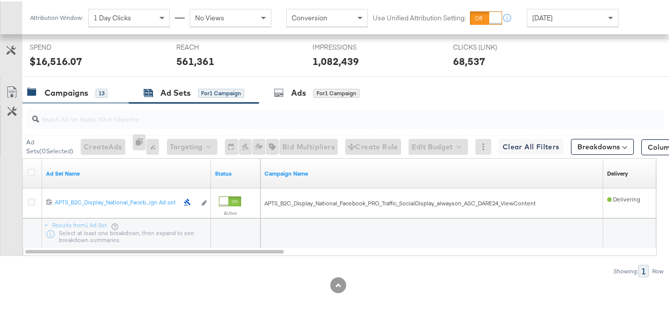
click at [79, 97] on div "Campaigns" at bounding box center [67, 91] width 44 height 11
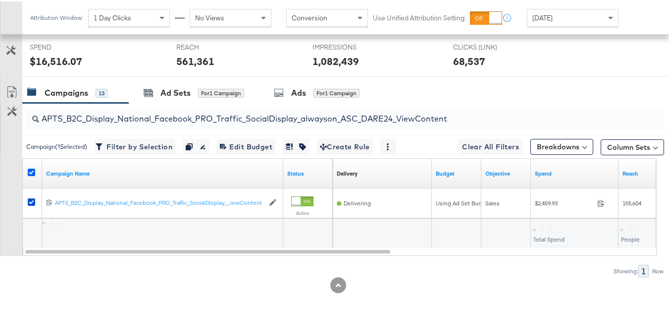
click at [33, 174] on icon at bounding box center [31, 170] width 7 height 7
click at [0, 0] on input "checkbox" at bounding box center [0, 0] width 0 height 0
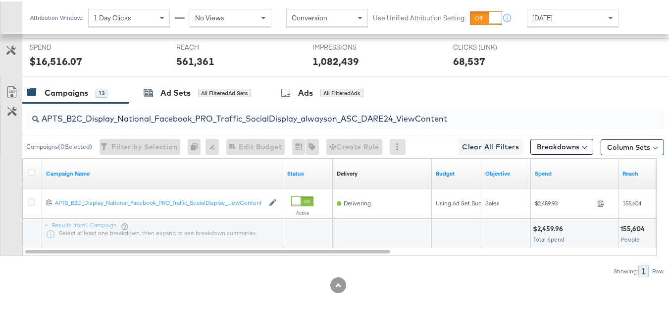
click at [136, 123] on input "APTS_B2C_Display_National_Facebook_PRO_Traffic_SocialDisplay_alwayson_ASC_DARE2…" at bounding box center [323, 113] width 569 height 19
paste input "Leads_SocialDisplay_alwayson_ASC_DARE24_Purchase"
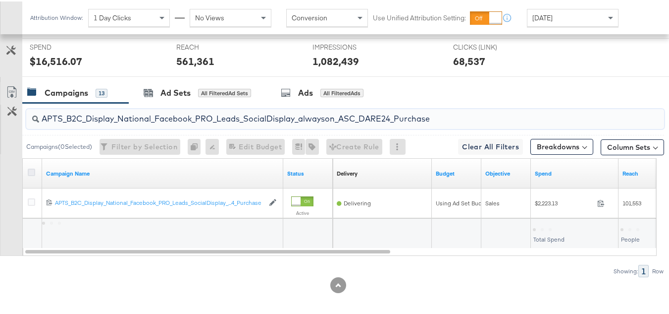
type input "APTS_B2C_Display_National_Facebook_PRO_Leads_SocialDisplay_alwayson_ASC_DARE24_…"
click at [31, 174] on icon at bounding box center [31, 170] width 7 height 7
click at [0, 0] on input "checkbox" at bounding box center [0, 0] width 0 height 0
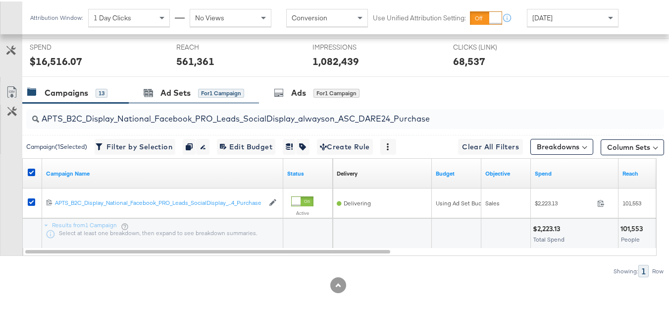
click at [230, 83] on div at bounding box center [338, 79] width 677 height 8
click at [219, 97] on div "Ad Sets for 1 Campaign" at bounding box center [194, 91] width 101 height 11
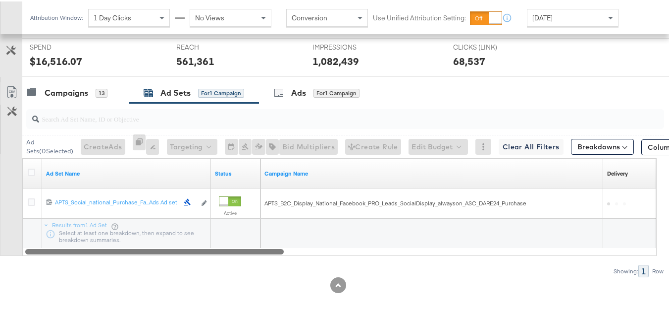
drag, startPoint x: 203, startPoint y: 263, endPoint x: 64, endPoint y: 121, distance: 197.9
click at [50, 237] on div "Ad Set Name Status Campaign Name Delivery Sorting Unavailable 12021198717184061…" at bounding box center [339, 206] width 635 height 98
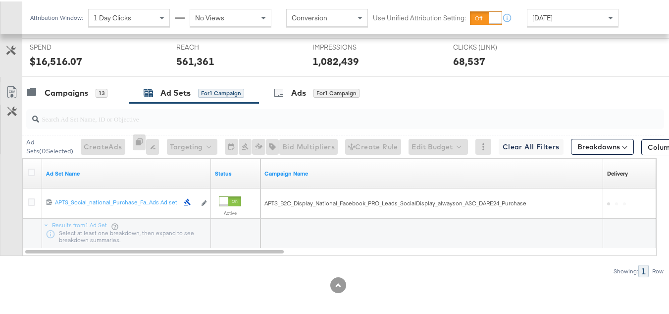
click at [63, 117] on div at bounding box center [343, 118] width 642 height 32
click at [54, 97] on div "Campaigns" at bounding box center [67, 91] width 44 height 11
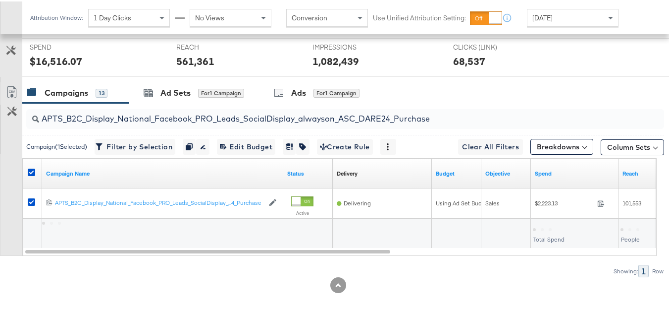
click at [30, 181] on div at bounding box center [33, 172] width 18 height 18
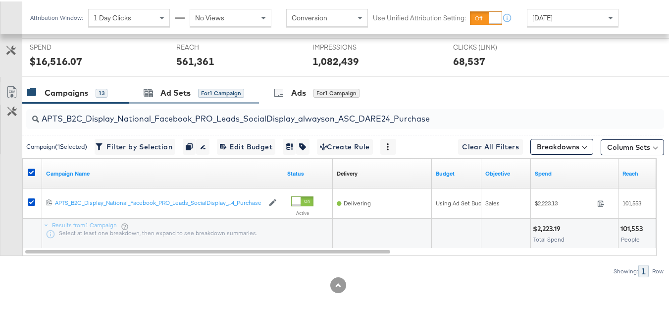
click at [169, 99] on div "Ad Sets for 1 Campaign" at bounding box center [194, 91] width 130 height 21
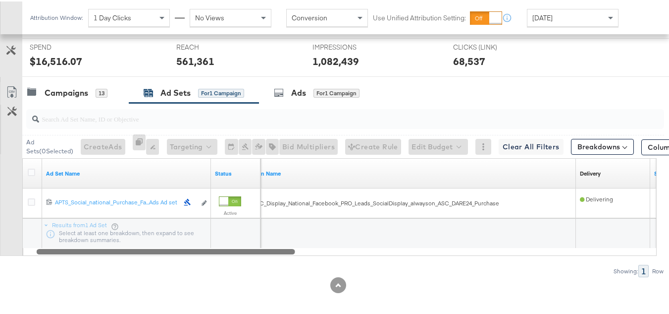
drag, startPoint x: 212, startPoint y: 267, endPoint x: 9, endPoint y: 229, distance: 205.6
click at [10, 247] on div "Customize KPIs Export as CSV Ad Set Name Status Campaign Name Delivery Sorting …" at bounding box center [332, 206] width 664 height 98
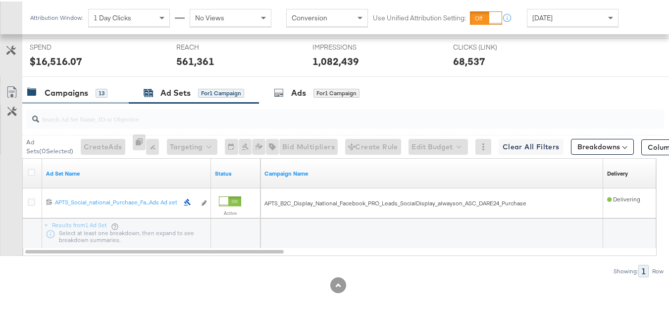
click at [52, 97] on div "Campaigns" at bounding box center [67, 91] width 44 height 11
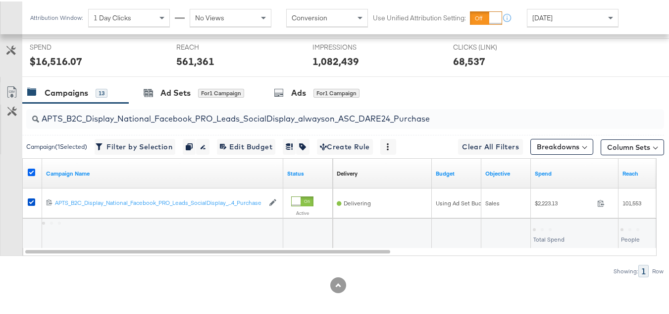
click at [31, 174] on icon at bounding box center [31, 170] width 7 height 7
click at [0, 0] on input "checkbox" at bounding box center [0, 0] width 0 height 0
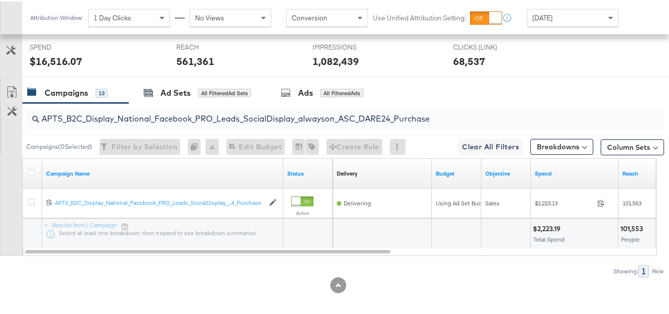
click at [152, 123] on input "APTS_B2C_Display_National_Facebook_PRO_Leads_SocialDisplay_alwayson_ASC_DARE24_…" at bounding box center [323, 113] width 569 height 19
paste input "F_B2C_Display_National_Facebook_PRO_Traffic_SocialDisplay_alwayson_ASC_AF24_Vie…"
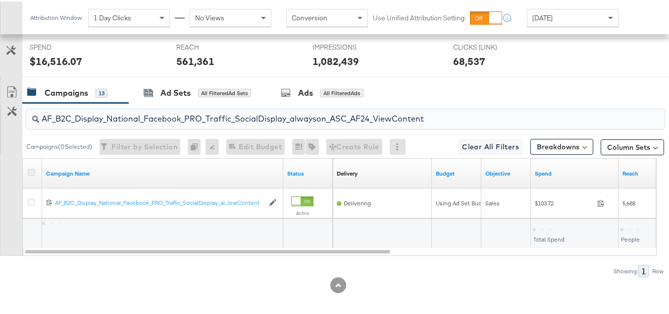
type input "AF_B2C_Display_National_Facebook_PRO_Traffic_SocialDisplay_alwayson_ASC_AF24_Vi…"
click at [30, 174] on icon at bounding box center [31, 170] width 7 height 7
click at [0, 0] on input "checkbox" at bounding box center [0, 0] width 0 height 0
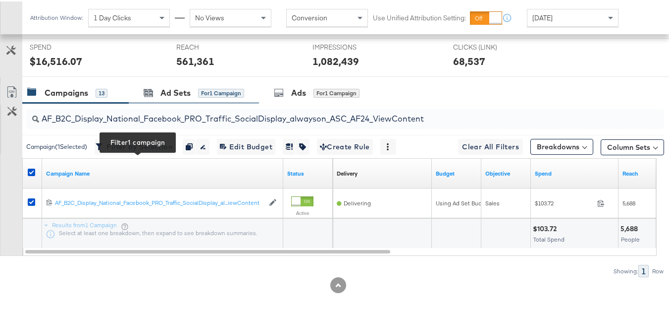
click at [174, 98] on div "Ad Sets for 1 Campaign" at bounding box center [194, 91] width 130 height 21
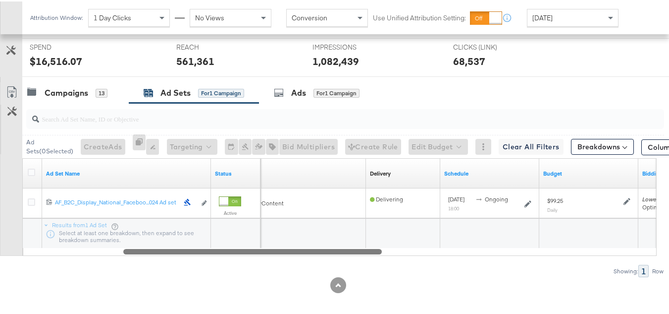
drag, startPoint x: 245, startPoint y: 266, endPoint x: 106, endPoint y: 247, distance: 139.9
click at [123, 254] on div at bounding box center [252, 249] width 259 height 8
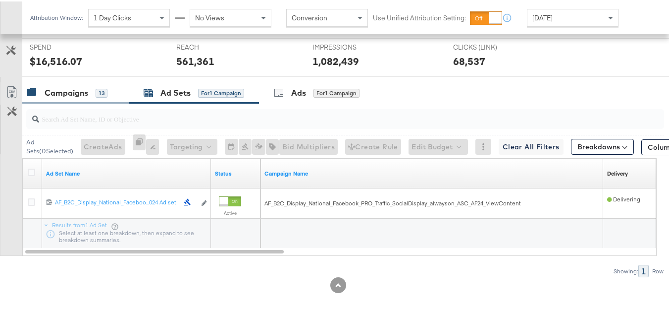
click at [83, 97] on div "Campaigns" at bounding box center [67, 91] width 44 height 11
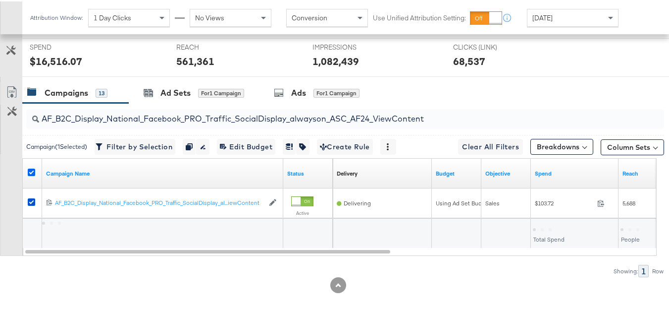
click at [32, 174] on icon at bounding box center [31, 170] width 7 height 7
click at [0, 0] on input "checkbox" at bounding box center [0, 0] width 0 height 0
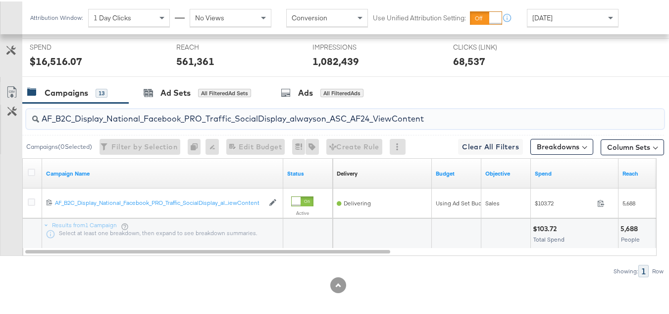
click at [127, 123] on input "AF_B2C_Display_National_Facebook_PRO_Traffic_SocialDisplay_alwayson_ASC_AF24_Vi…" at bounding box center [323, 113] width 569 height 19
paste input "FR_B2C_Display_National_Facebook_PRO_Traffic_SocialDisplay_alwayson_ASC_FR"
type input "FR_B2C_Display_National_Facebook_PRO_Traffic_SocialDisplay_alwayson_ASC_FR24_Vi…"
click at [31, 174] on icon at bounding box center [31, 170] width 7 height 7
click at [0, 0] on input "checkbox" at bounding box center [0, 0] width 0 height 0
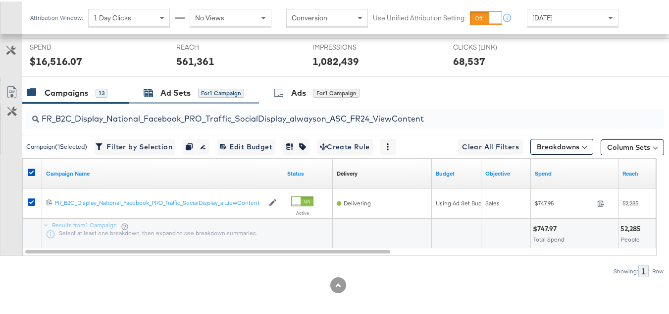
click at [184, 97] on div "Ad Sets" at bounding box center [176, 91] width 30 height 11
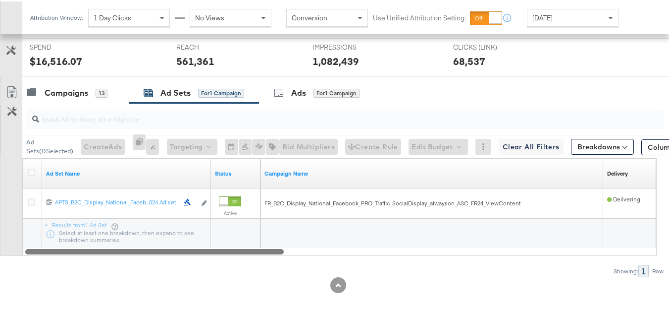
drag, startPoint x: 247, startPoint y: 266, endPoint x: 77, endPoint y: 136, distance: 214.2
click at [50, 253] on div "Ad Set Name Status Campaign Name Delivery Sorting Unavailable 12021336956902061…" at bounding box center [339, 206] width 635 height 98
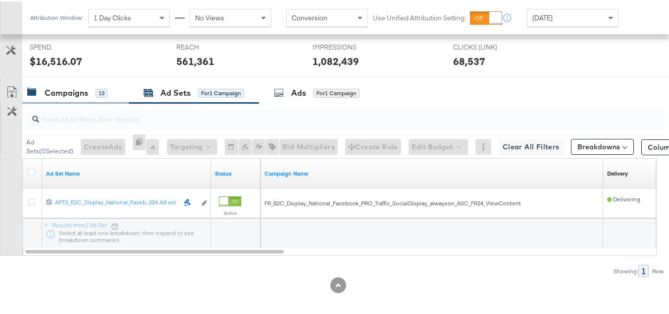
click at [71, 97] on div "Campaigns" at bounding box center [67, 91] width 44 height 11
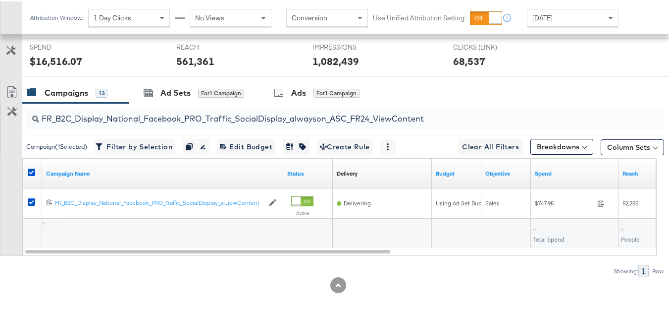
click at [34, 180] on div at bounding box center [33, 172] width 18 height 18
click at [30, 174] on icon at bounding box center [31, 170] width 7 height 7
click at [0, 0] on input "checkbox" at bounding box center [0, 0] width 0 height 0
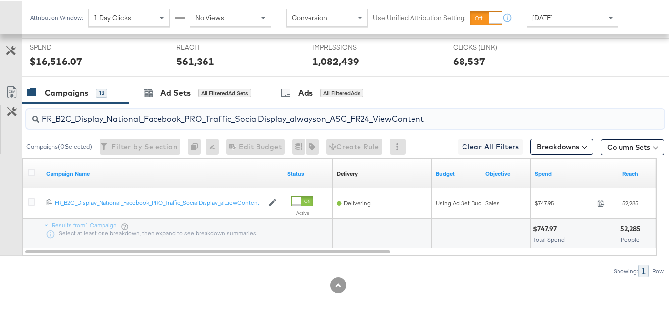
click at [103, 123] on input "FR_B2C_Display_National_Facebook_PRO_Traffic_SocialDisplay_alwayson_ASC_FR24_Vi…" at bounding box center [323, 113] width 569 height 19
paste input "AHL_B2C_Display_National_Facebook_PRO_Traffic_SocialDisplay_alwayson_ASC_AHL"
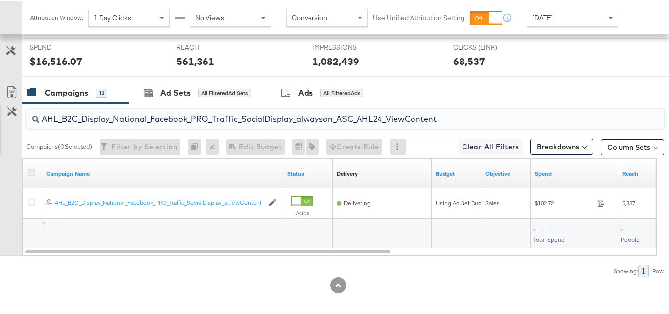
type input "AHL_B2C_Display_National_Facebook_PRO_Traffic_SocialDisplay_alwayson_ASC_AHL24_…"
click at [28, 174] on icon at bounding box center [31, 170] width 7 height 7
click at [0, 0] on input "checkbox" at bounding box center [0, 0] width 0 height 0
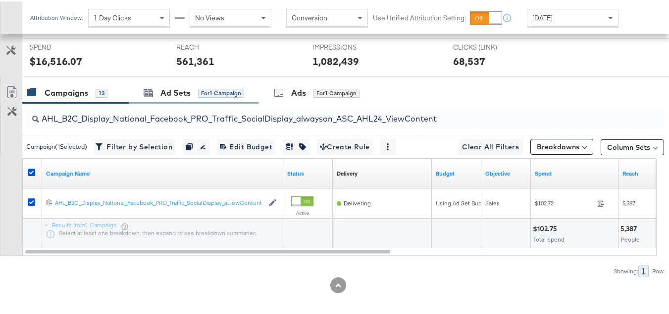
click at [164, 97] on div "Ad Sets for 1 Campaign" at bounding box center [194, 91] width 130 height 21
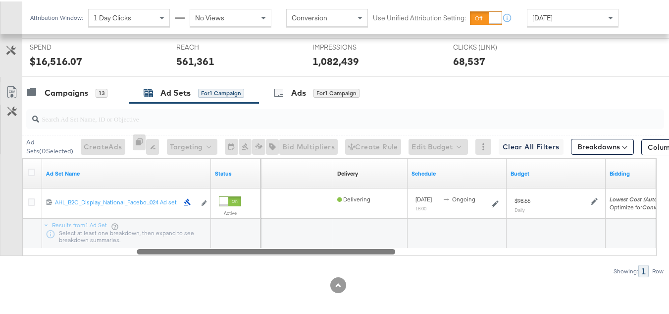
drag, startPoint x: 244, startPoint y: 263, endPoint x: 70, endPoint y: 261, distance: 173.9
click at [137, 254] on div at bounding box center [266, 249] width 259 height 8
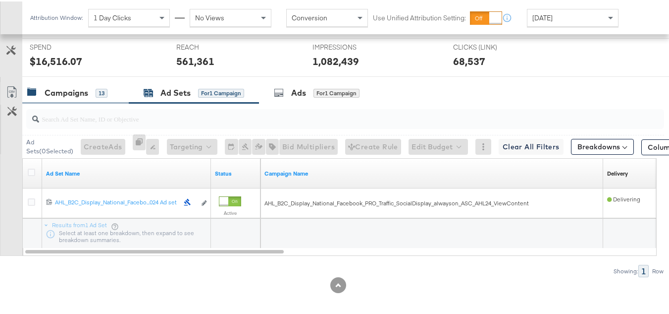
click at [66, 97] on div "Campaigns" at bounding box center [67, 91] width 44 height 11
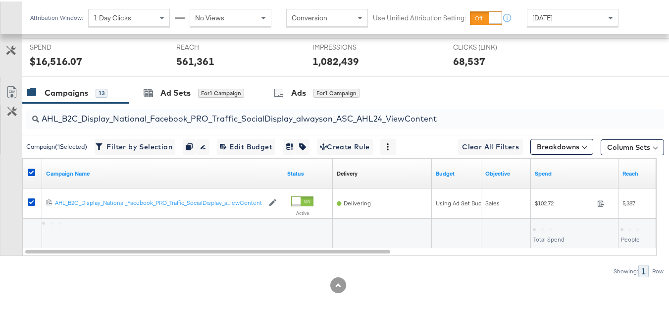
drag, startPoint x: 31, startPoint y: 185, endPoint x: 33, endPoint y: 172, distance: 12.5
click at [31, 174] on icon at bounding box center [31, 170] width 7 height 7
click at [0, 0] on input "checkbox" at bounding box center [0, 0] width 0 height 0
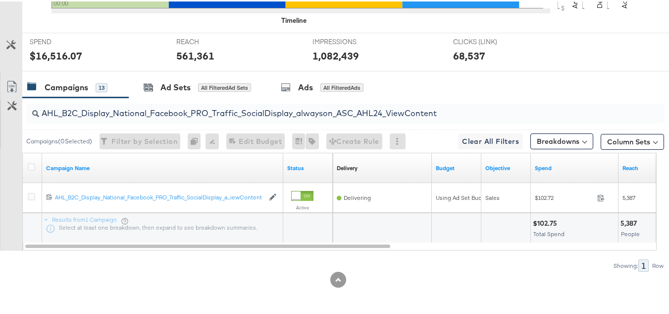
scroll to position [0, 0]
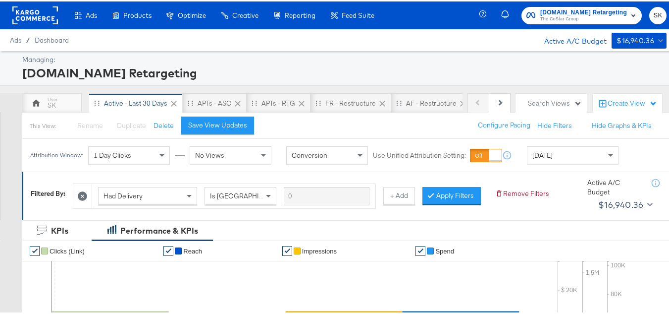
click at [37, 20] on rect at bounding box center [35, 14] width 46 height 18
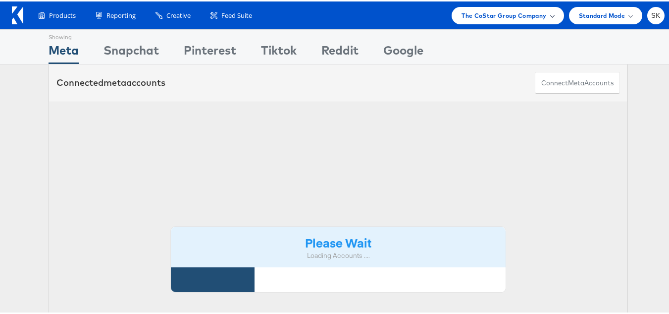
click at [518, 15] on span "The CoStar Group Company" at bounding box center [504, 14] width 85 height 10
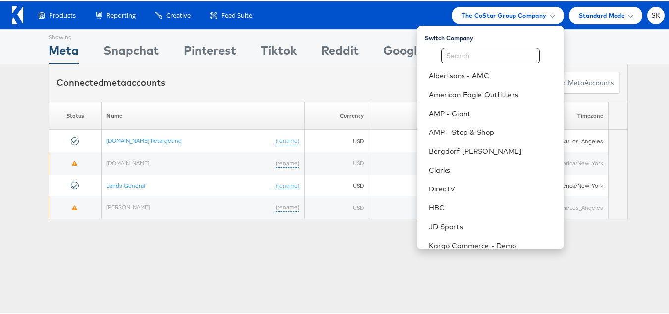
click at [171, 228] on div "Showing Meta Showing [GEOGRAPHIC_DATA] Showing Pinterest Showing Tiktok Showing…" at bounding box center [338, 275] width 677 height 495
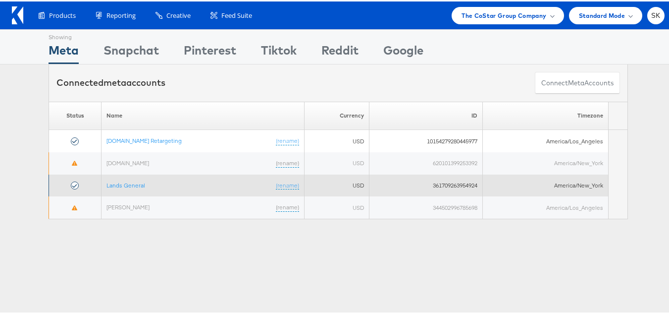
click at [135, 187] on td "Lands General (rename)" at bounding box center [203, 184] width 203 height 22
click at [133, 184] on link "Lands General" at bounding box center [126, 183] width 39 height 7
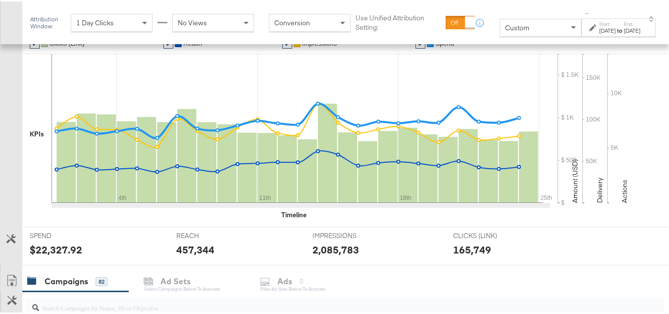
scroll to position [198, 0]
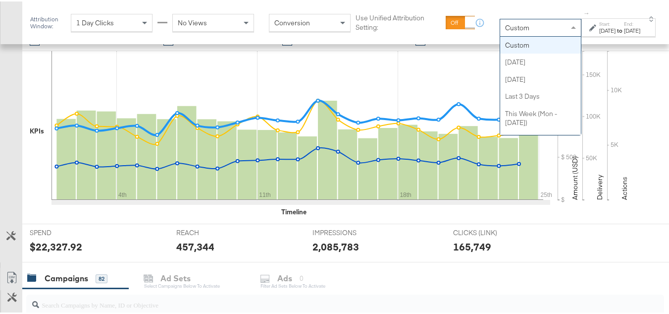
click at [505, 27] on span "Custom" at bounding box center [517, 26] width 24 height 9
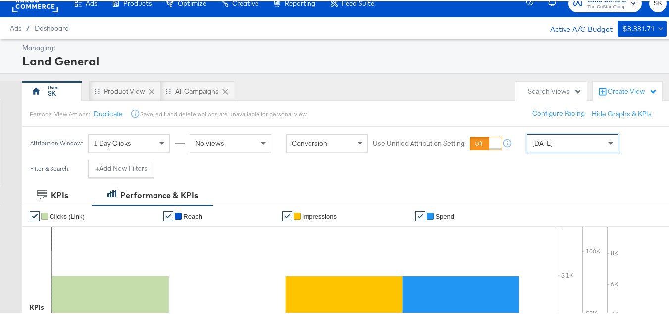
scroll to position [408, 0]
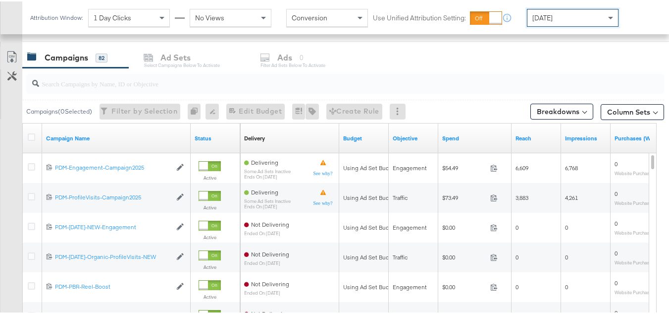
click at [120, 84] on input "search" at bounding box center [323, 77] width 569 height 19
paste input "B2C_LAND_KC_RT_Sig_24"
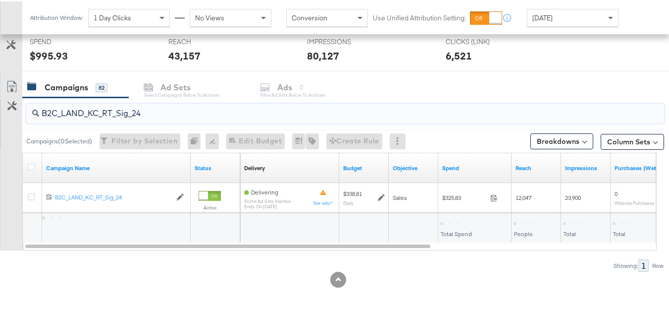
scroll to position [378, 0]
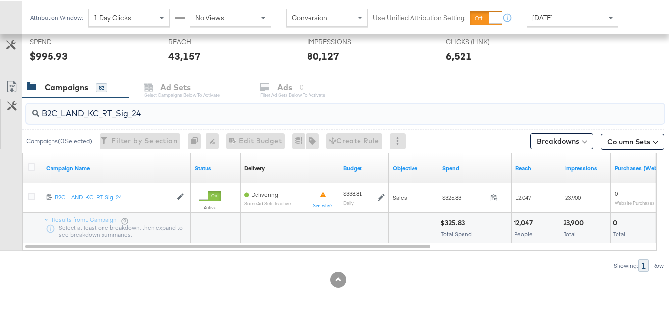
click at [136, 107] on input "B2C_LAND_KC_RT_Sig_24" at bounding box center [323, 107] width 569 height 19
paste input "and_KC_RT_upgr"
click at [133, 113] on input "B2C_Land_KC_RT_upgr" at bounding box center [323, 107] width 569 height 19
paste input "B_Ecommerce_KC_Retargeting_LW&LOA_Traffic"
click at [108, 112] on input "B2B_Ecommerce_KC_Retargeting_LW&LOA_Traffic" at bounding box center [323, 107] width 569 height 19
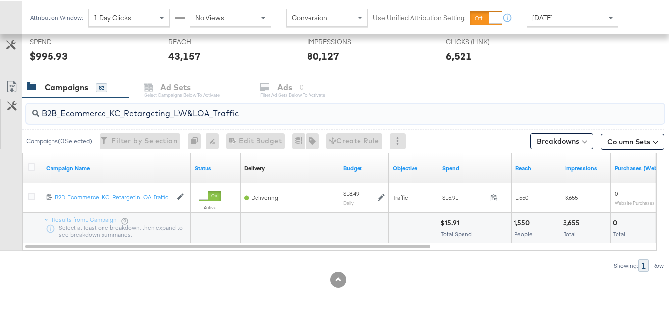
paste input "KC_Retargeting_Prospects & Clients_Conversions"
click at [134, 110] on input "B2B_KC_Retargeting_Prospects & Clients_Conversions" at bounding box center [323, 107] width 569 height 19
paste input "C_LAND_KC_Pros_Sig"
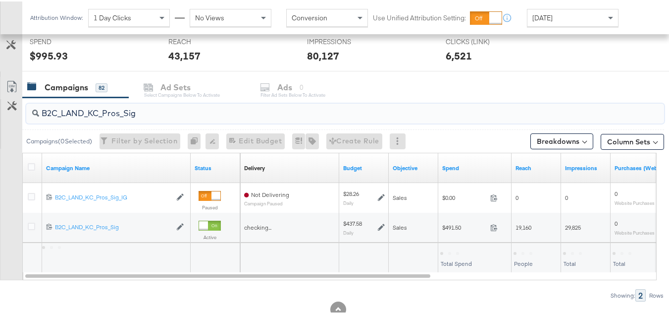
scroll to position [408, 0]
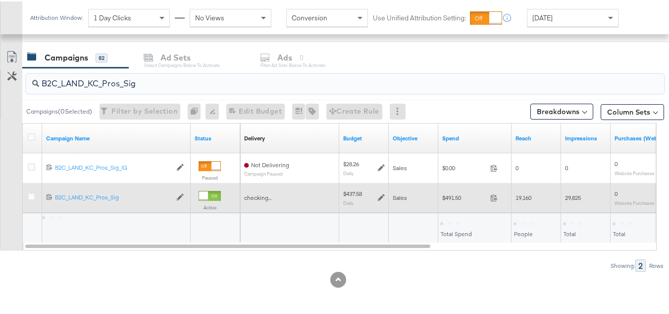
type input "B2C_LAND_KC_Pros_Sig"
click at [30, 200] on div at bounding box center [33, 196] width 10 height 10
click at [29, 197] on icon at bounding box center [31, 194] width 7 height 7
click at [0, 0] on input "checkbox" at bounding box center [0, 0] width 0 height 0
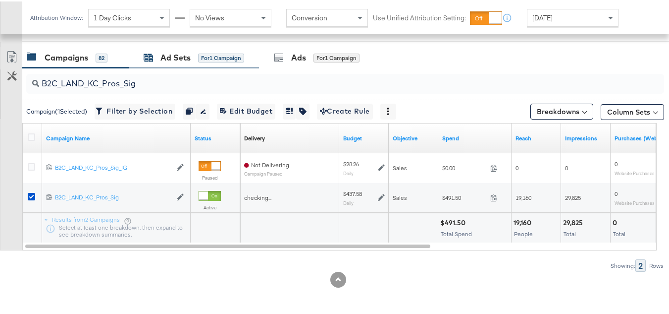
click at [175, 59] on div "Ad Sets" at bounding box center [176, 56] width 30 height 11
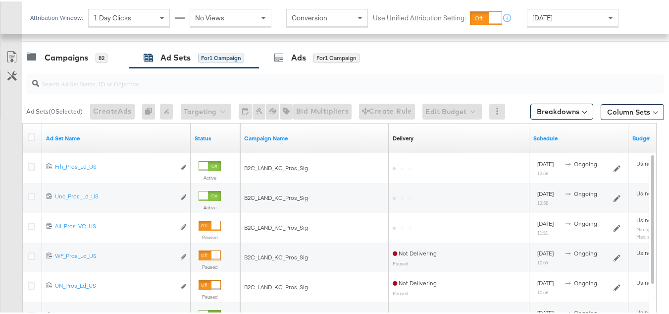
click at [200, 131] on div "Status" at bounding box center [216, 137] width 50 height 16
click at [208, 134] on link "Status" at bounding box center [216, 137] width 42 height 8
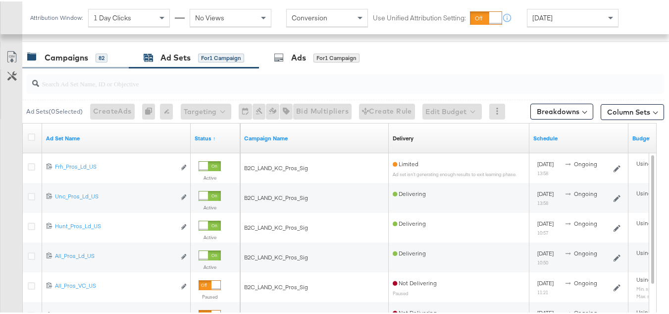
click at [67, 59] on div "Campaigns" at bounding box center [67, 56] width 44 height 11
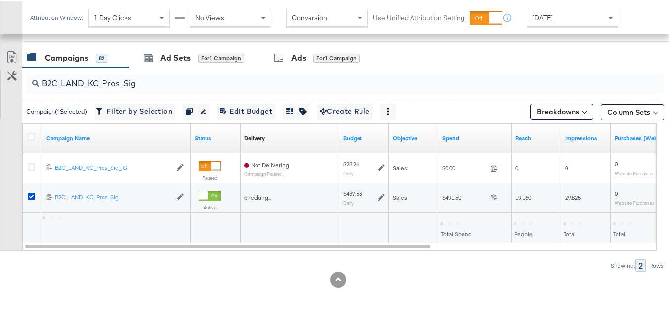
click at [32, 139] on div at bounding box center [33, 137] width 10 height 10
click at [32, 135] on icon at bounding box center [31, 135] width 7 height 7
click at [0, 0] on input "checkbox" at bounding box center [0, 0] width 0 height 0
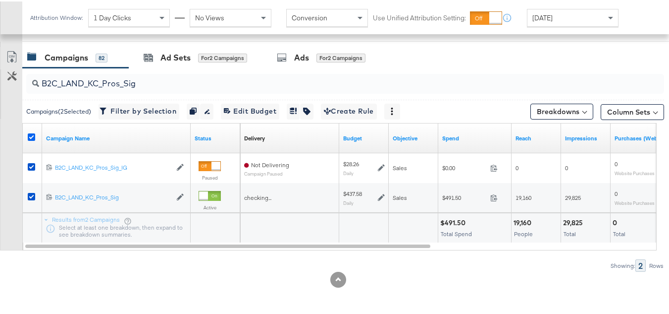
click at [31, 138] on icon at bounding box center [31, 135] width 7 height 7
click at [0, 0] on input "checkbox" at bounding box center [0, 0] width 0 height 0
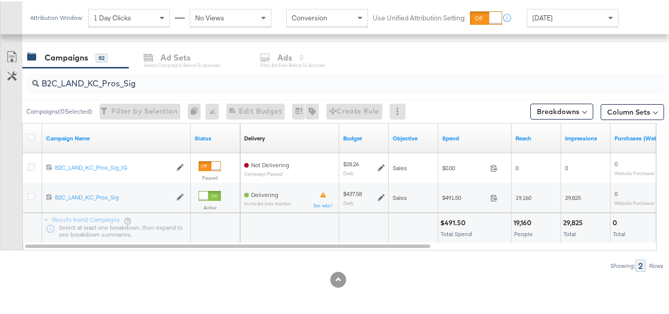
scroll to position [0, 0]
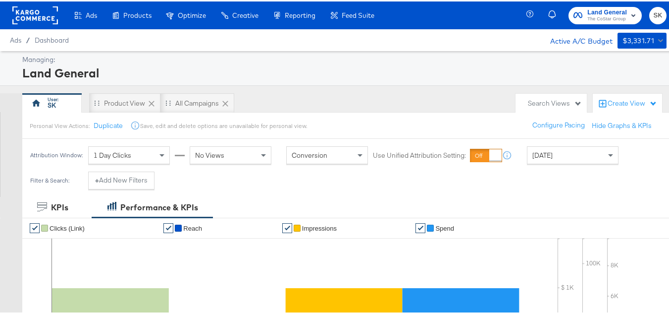
click at [26, 17] on rect at bounding box center [35, 14] width 46 height 18
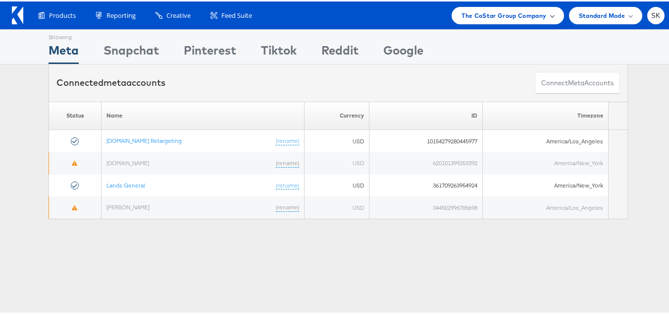
click at [468, 13] on span "The CoStar Group Company" at bounding box center [504, 14] width 85 height 10
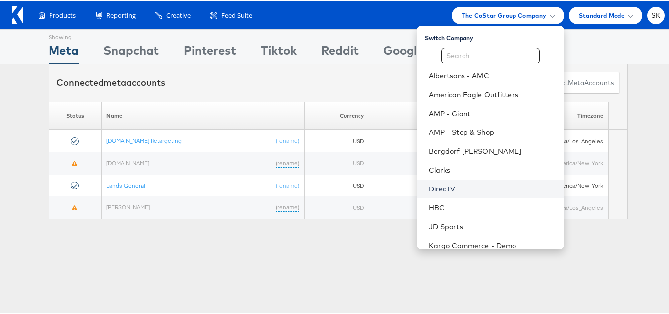
click at [439, 186] on link "DirecTV" at bounding box center [492, 187] width 127 height 10
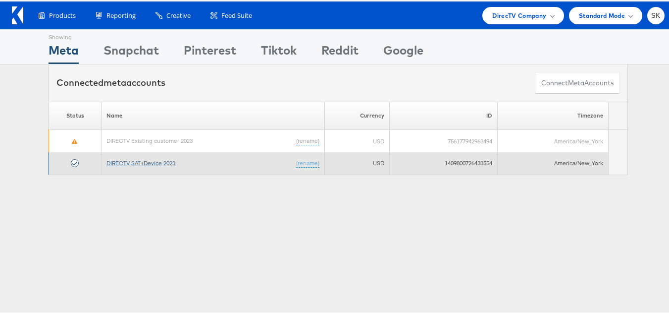
click at [146, 159] on link "DIRECTV SAT+Device 2023" at bounding box center [141, 161] width 69 height 7
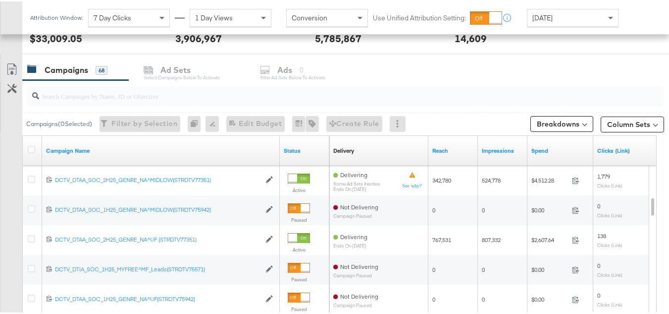
scroll to position [396, 0]
click at [75, 99] on input "search" at bounding box center [323, 89] width 569 height 19
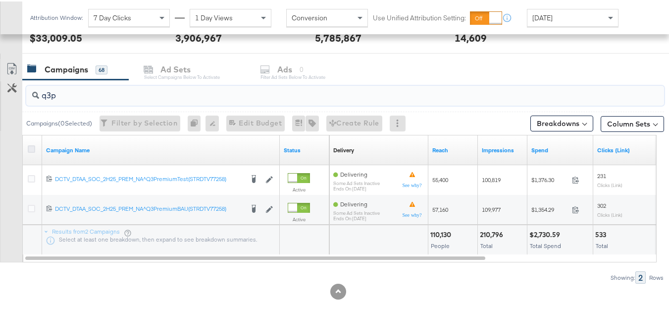
type input "q3p"
click at [32, 145] on icon at bounding box center [31, 147] width 7 height 7
click at [0, 0] on input "checkbox" at bounding box center [0, 0] width 0 height 0
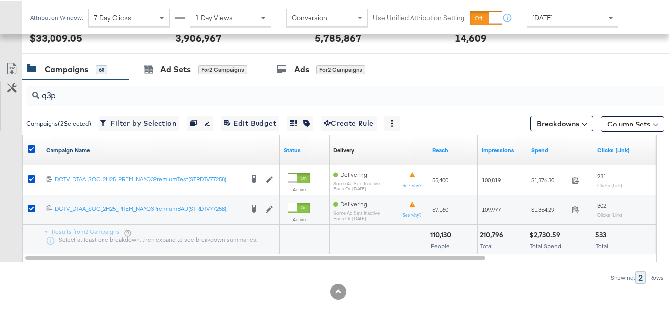
click at [91, 148] on link "Campaign Name" at bounding box center [161, 149] width 230 height 8
click at [96, 151] on link "Campaign Name ↓" at bounding box center [161, 149] width 230 height 8
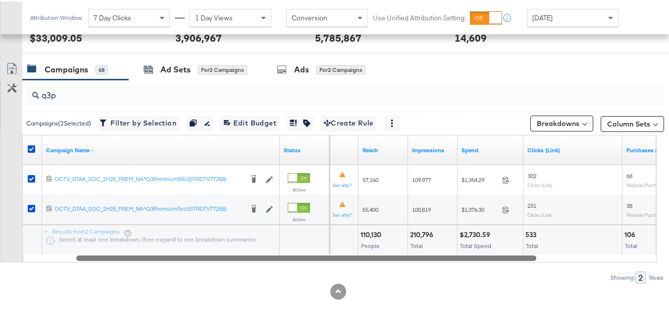
drag, startPoint x: 358, startPoint y: 257, endPoint x: 409, endPoint y: 257, distance: 51.5
click at [409, 257] on div at bounding box center [306, 256] width 460 height 8
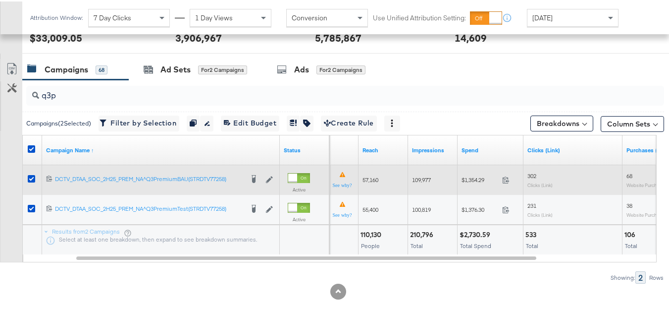
click at [468, 179] on span "$1,354.29" at bounding box center [480, 177] width 37 height 7
copy div "$1,354.29"
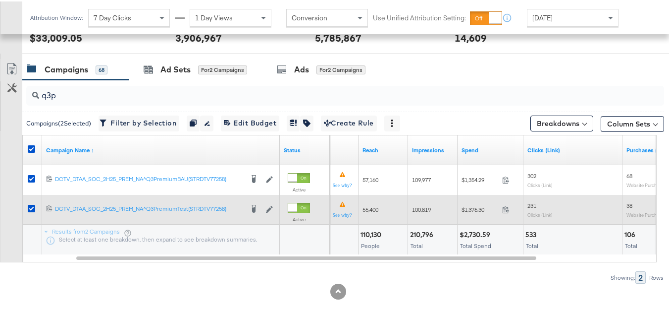
click at [476, 206] on span "$1,376.30" at bounding box center [480, 207] width 37 height 7
copy div "$1,376.30"
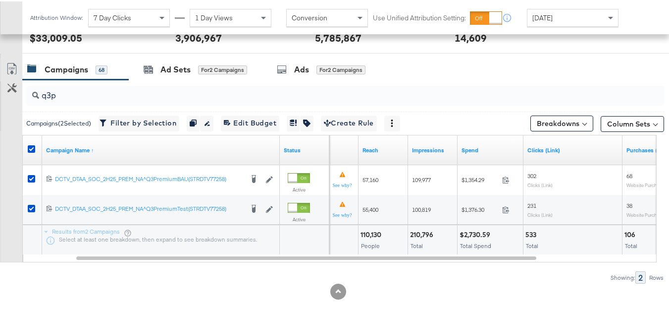
click at [561, 251] on div "533 Total" at bounding box center [573, 238] width 99 height 30
click at [550, 31] on div "Attribution Window: 7 Day Clicks 1 Day Views Conversion Use Unified Attribution…" at bounding box center [326, 16] width 609 height 33
click at [552, 14] on span "Yesterday" at bounding box center [543, 16] width 20 height 9
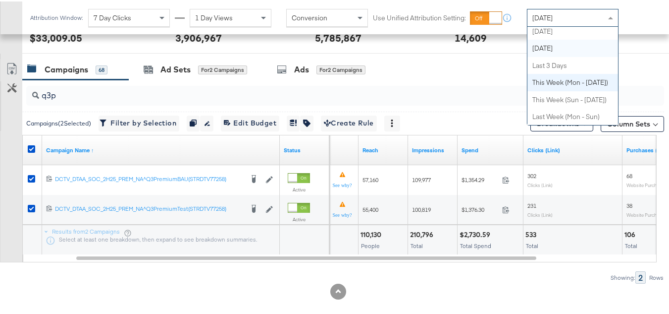
scroll to position [0, 0]
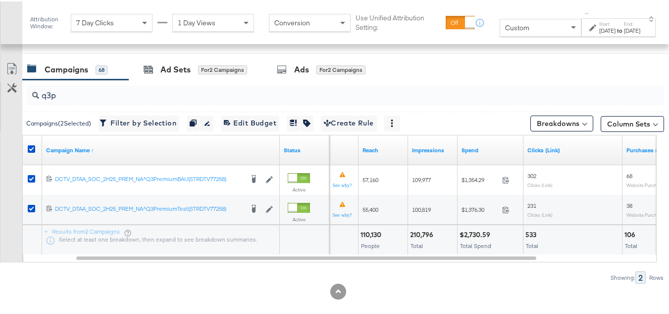
click at [616, 33] on div "to" at bounding box center [620, 29] width 8 height 8
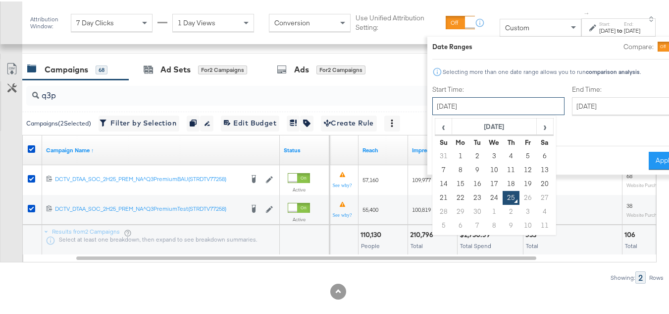
click at [483, 99] on input "September 25th 2025" at bounding box center [498, 105] width 132 height 18
click at [465, 123] on th "September 2025" at bounding box center [494, 125] width 85 height 17
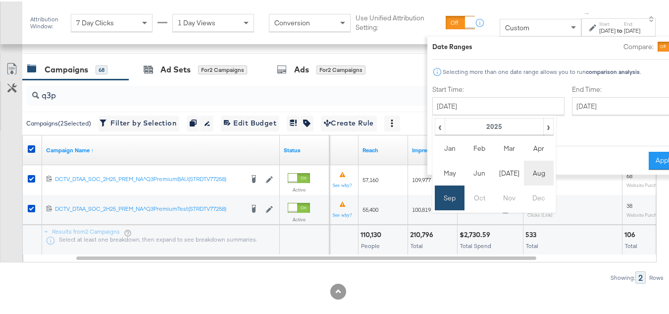
click at [524, 170] on td "Aug" at bounding box center [539, 171] width 30 height 25
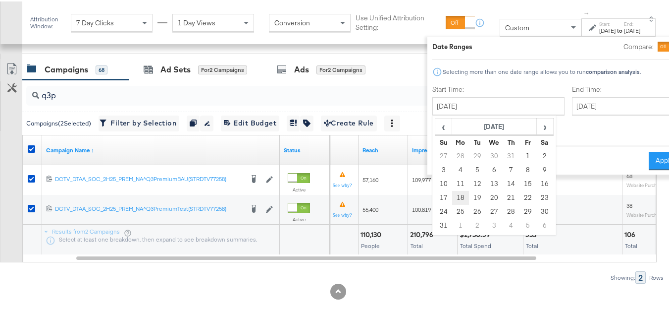
click at [452, 196] on td "18" at bounding box center [460, 196] width 17 height 14
type input "August 18th 2025"
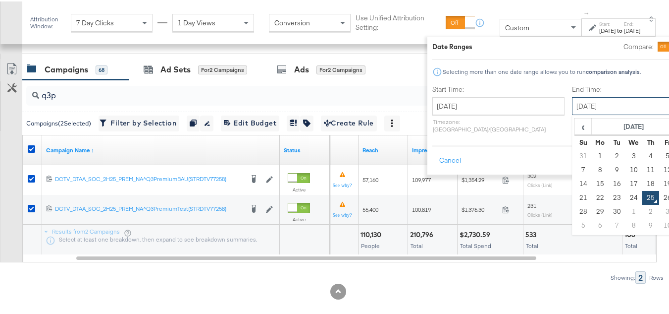
click at [594, 103] on input "September 25th 2025" at bounding box center [624, 105] width 104 height 18
click at [626, 196] on td "24" at bounding box center [634, 196] width 17 height 14
type input "September 24th 2025"
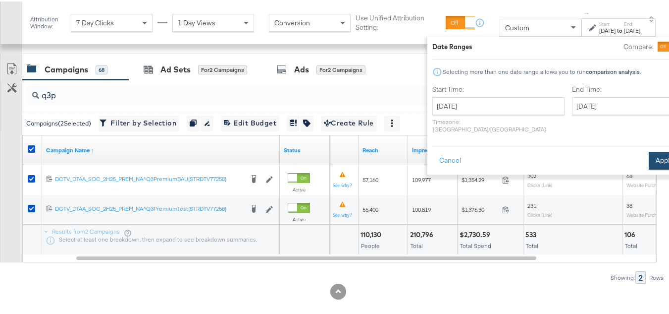
click at [649, 151] on button "Apply" at bounding box center [664, 159] width 31 height 18
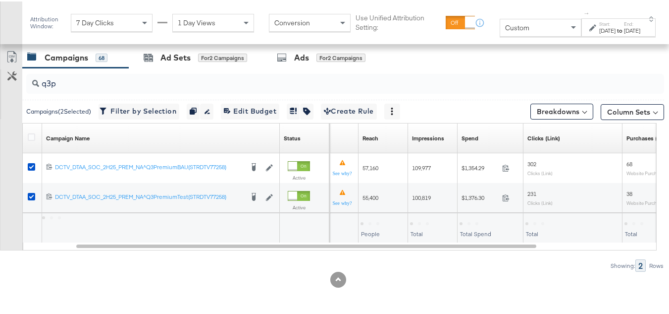
scroll to position [323, 0]
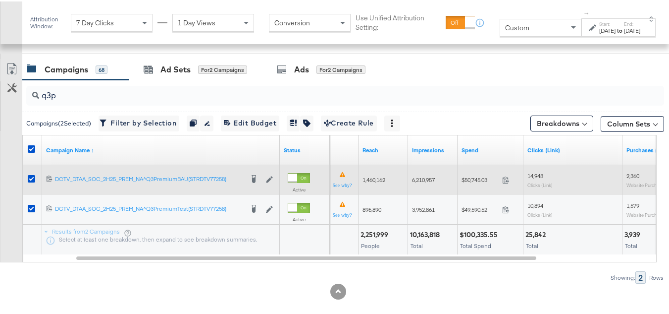
click at [478, 174] on span "$50,745.03" at bounding box center [480, 177] width 37 height 7
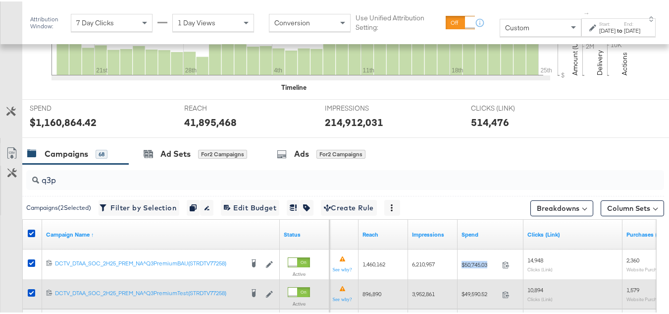
copy div "$50,745.03"
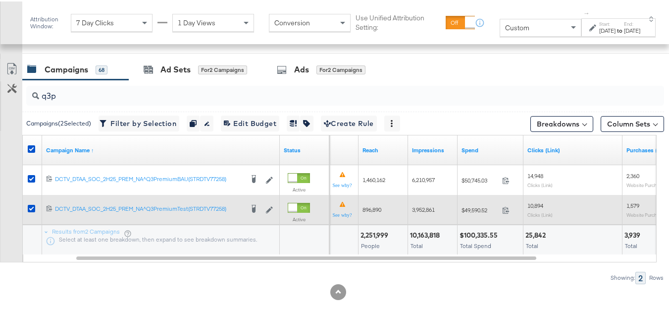
click at [470, 212] on span "$49,590.52" at bounding box center [480, 208] width 37 height 7
copy div "$49,590.52"
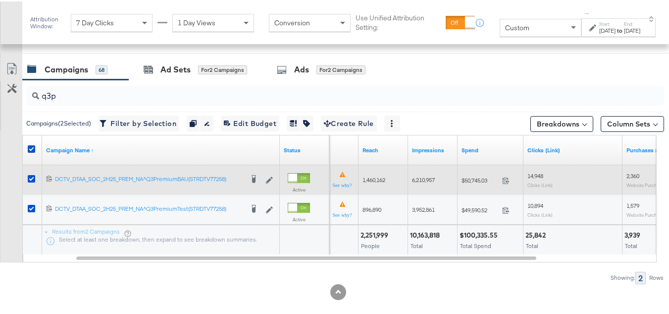
click at [374, 171] on div "1,460,162" at bounding box center [384, 178] width 50 height 16
copy span "1,460,162"
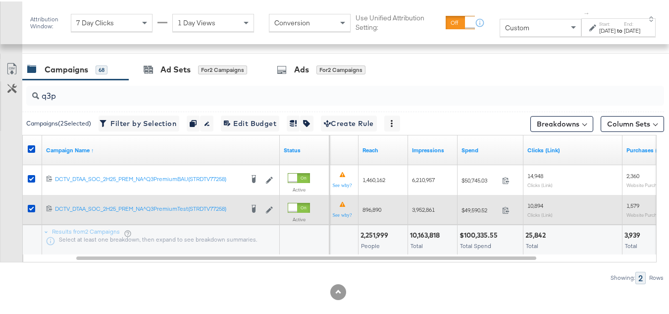
click at [372, 205] on span "896,890" at bounding box center [372, 207] width 19 height 7
copy span "896,890"
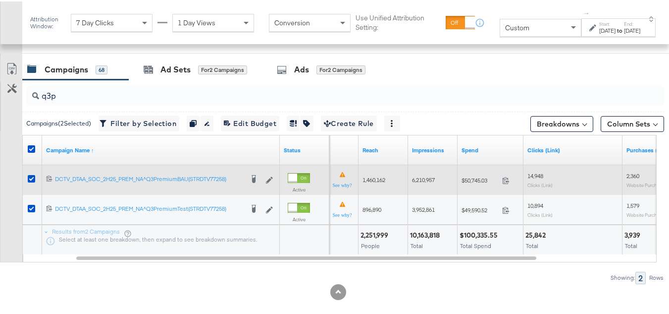
click at [422, 176] on span "6,210,957" at bounding box center [423, 177] width 23 height 7
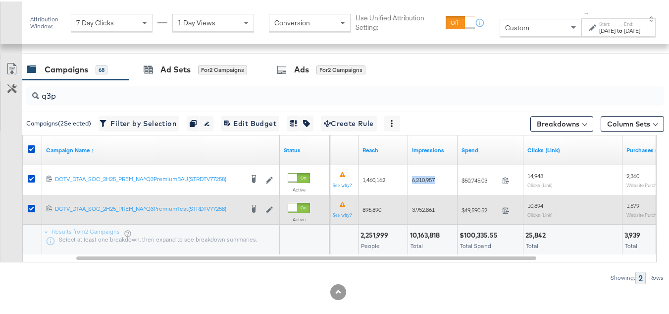
copy span "6,210,957"
click at [422, 209] on span "3,952,861" at bounding box center [423, 207] width 23 height 7
copy span "3,952,861"
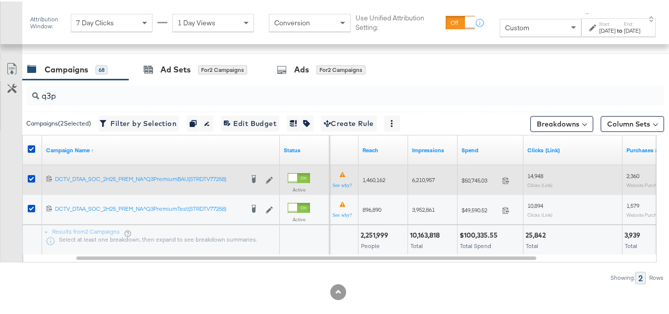
click at [538, 177] on span "14,948" at bounding box center [536, 173] width 16 height 7
copy span "14,948"
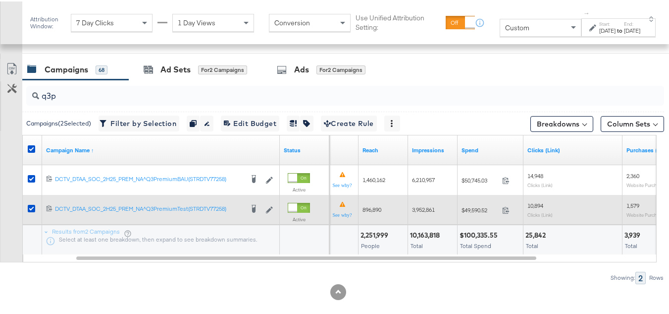
click at [541, 204] on span "10,894" at bounding box center [536, 203] width 16 height 7
copy span "10,894"
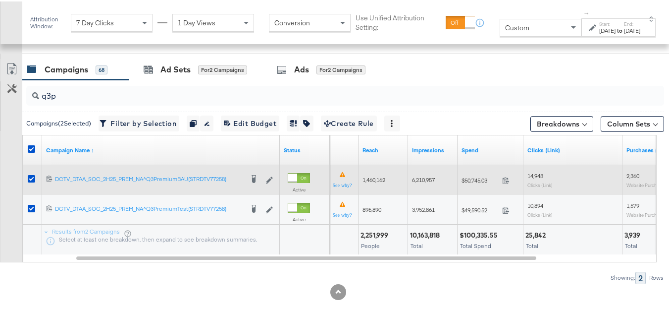
click at [628, 173] on span "2,360" at bounding box center [633, 173] width 13 height 7
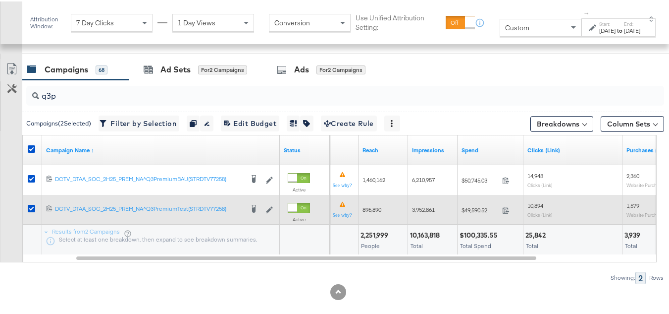
click at [637, 204] on span "1,579" at bounding box center [633, 203] width 13 height 7
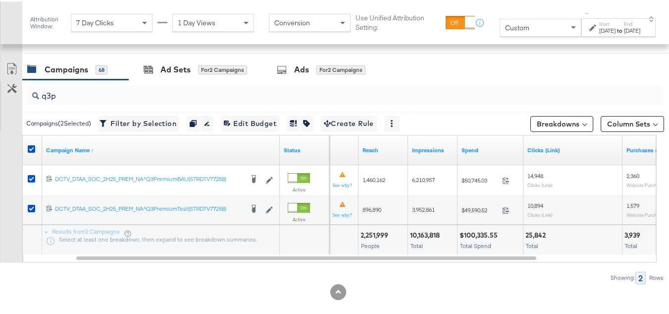
click at [566, 285] on div at bounding box center [338, 290] width 677 height 16
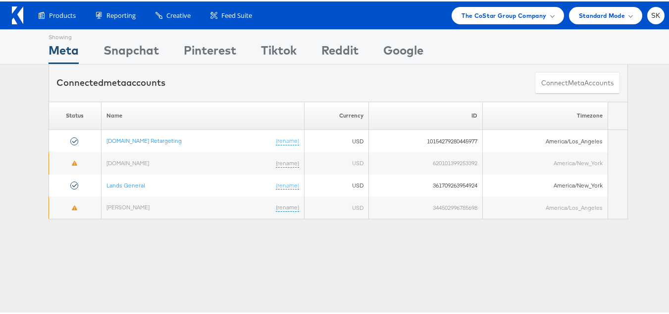
click at [25, 15] on div at bounding box center [20, 13] width 16 height 23
click at [21, 14] on icon at bounding box center [20, 13] width 6 height 17
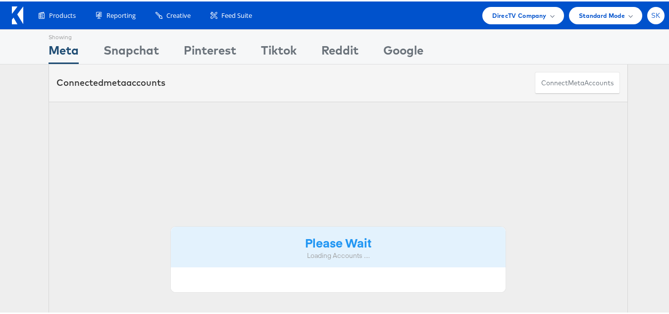
click at [651, 16] on span "SK" at bounding box center [655, 14] width 9 height 6
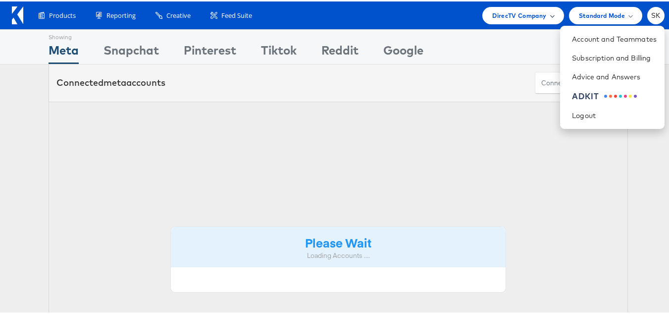
click at [504, 10] on span "DirecTV Company" at bounding box center [519, 14] width 54 height 10
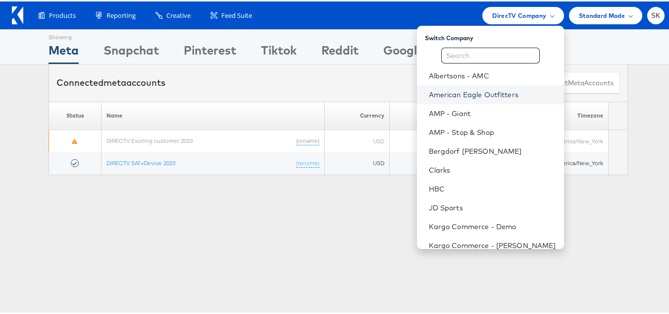
click at [465, 95] on link "American Eagle Outfitters" at bounding box center [492, 93] width 127 height 10
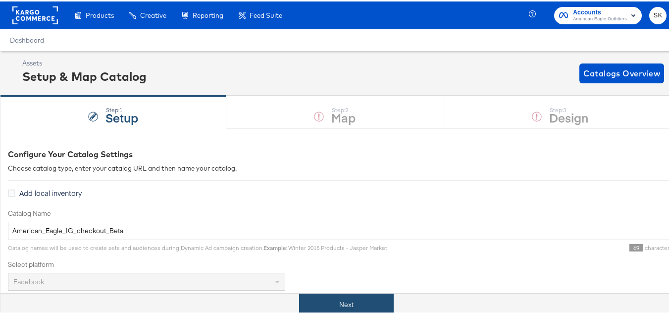
click at [319, 307] on button "Next" at bounding box center [346, 303] width 95 height 22
click at [327, 296] on button "Next" at bounding box center [346, 303] width 95 height 22
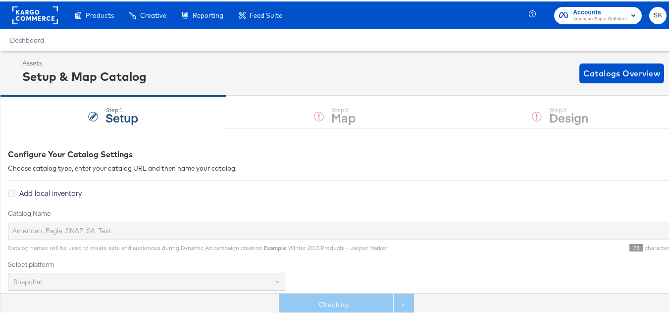
click at [317, 298] on div "Checking... See more options" at bounding box center [346, 303] width 135 height 22
